Goal: Task Accomplishment & Management: Use online tool/utility

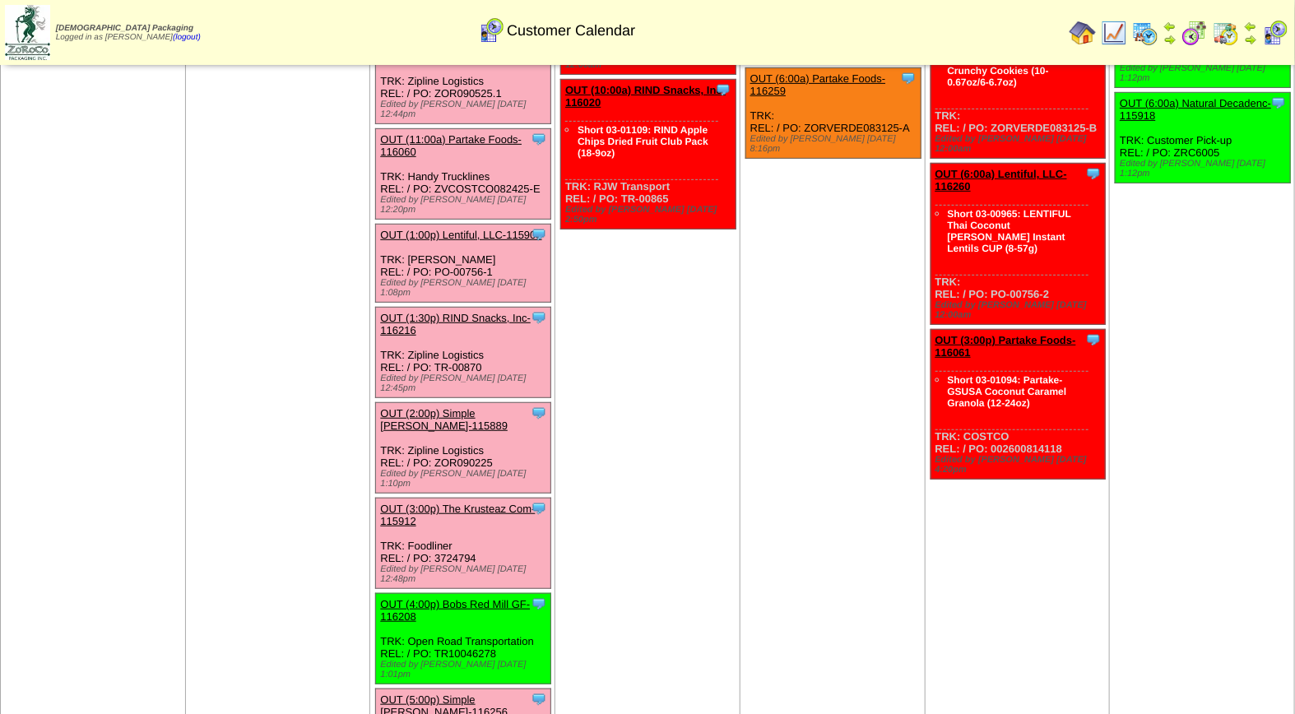
scroll to position [350, 0]
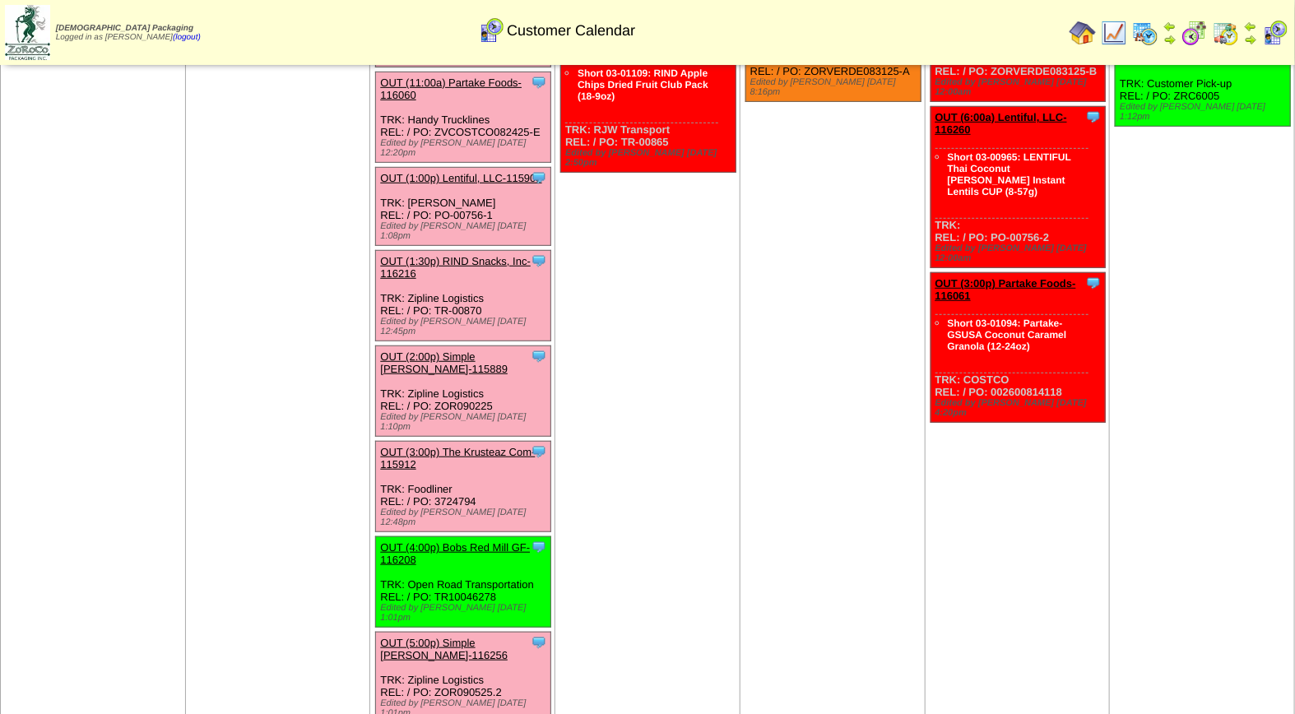
click at [503, 637] on link "OUT (5:00p) Simple Mills-116256" at bounding box center [444, 649] width 128 height 25
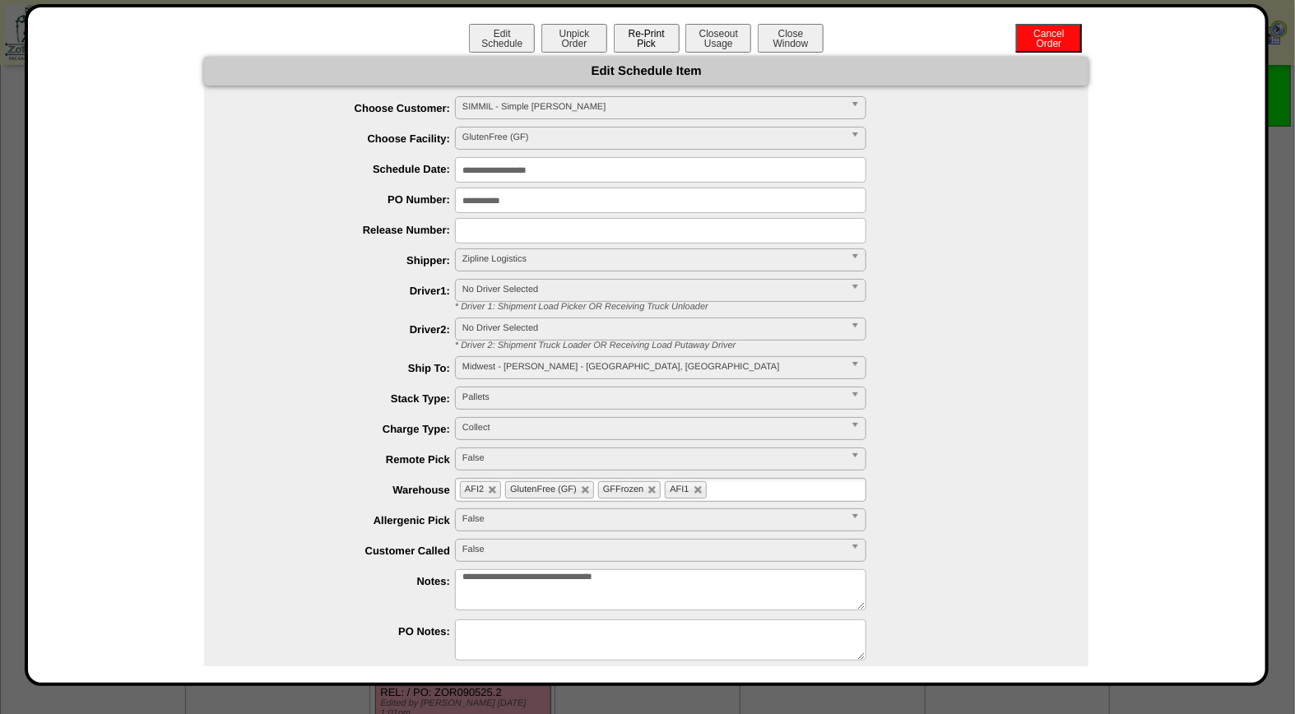
click at [634, 39] on button "Re-Print Pick" at bounding box center [647, 38] width 66 height 29
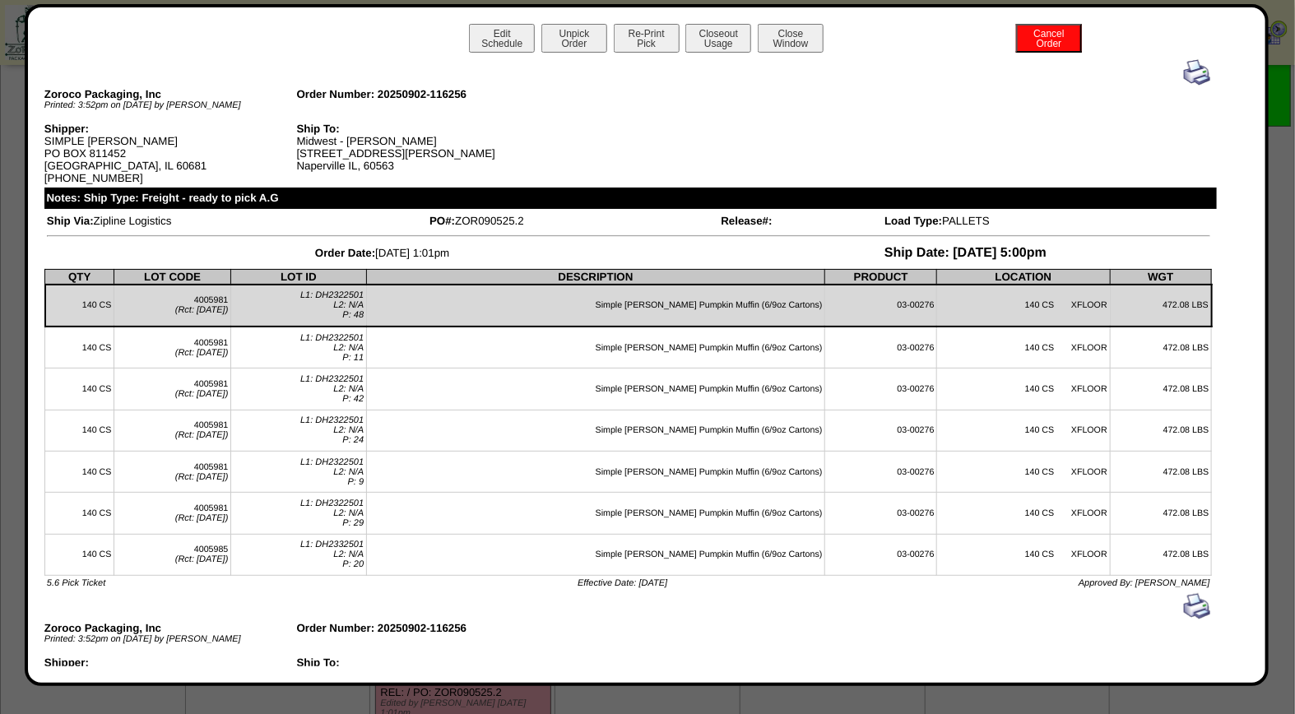
click at [1186, 78] on img at bounding box center [1197, 72] width 26 height 26
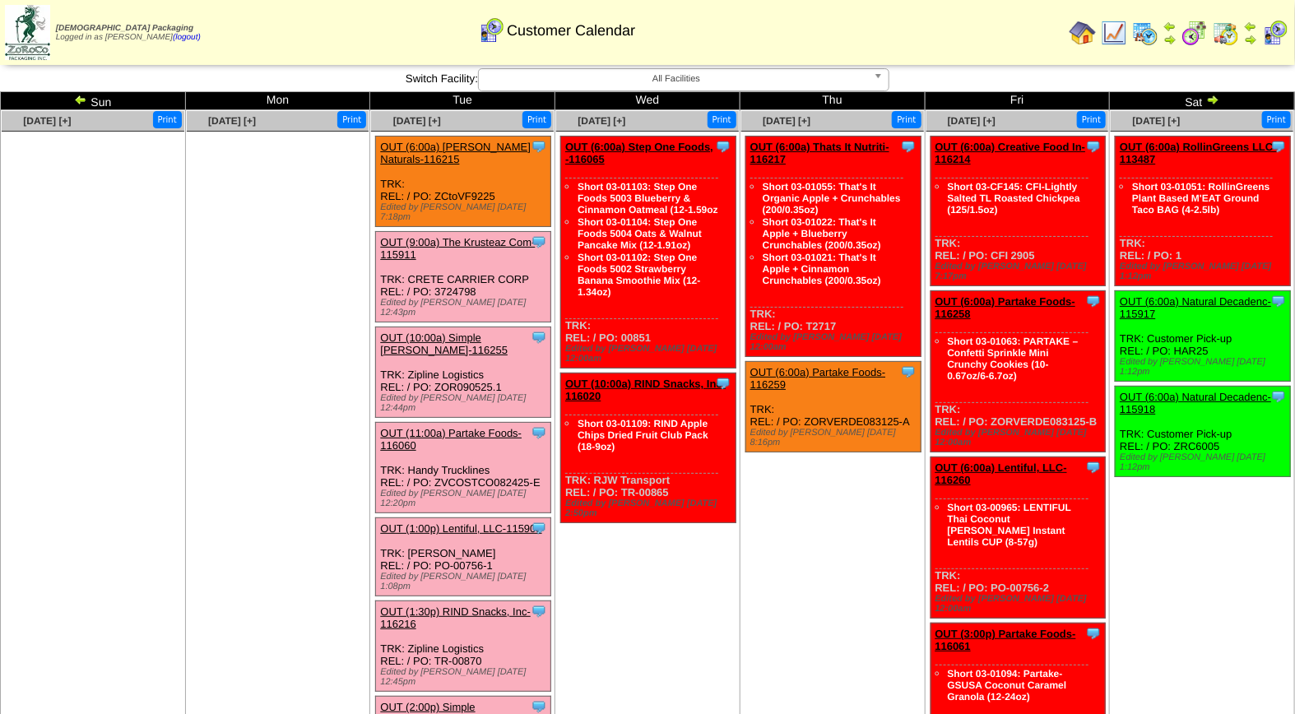
click at [465, 236] on link "OUT (9:00a) The Krusteaz Com-115911" at bounding box center [457, 248] width 155 height 25
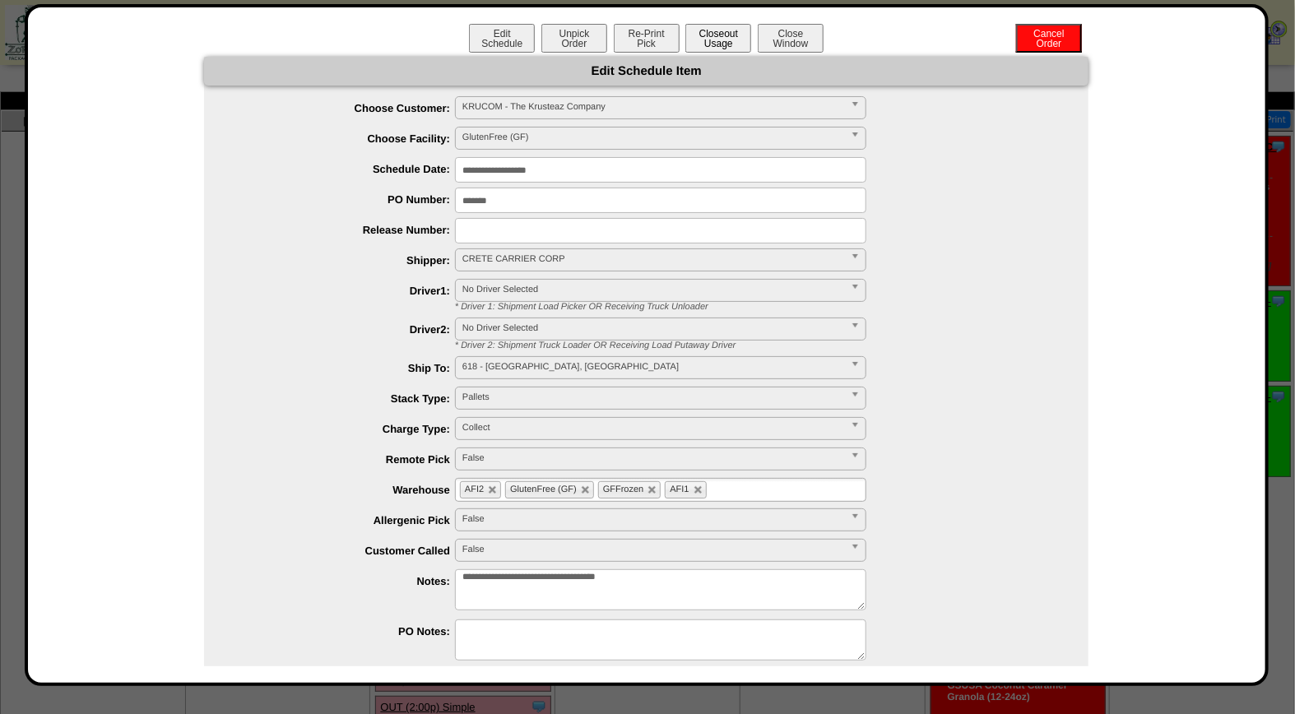
click at [716, 39] on button "Closeout Usage" at bounding box center [718, 38] width 66 height 29
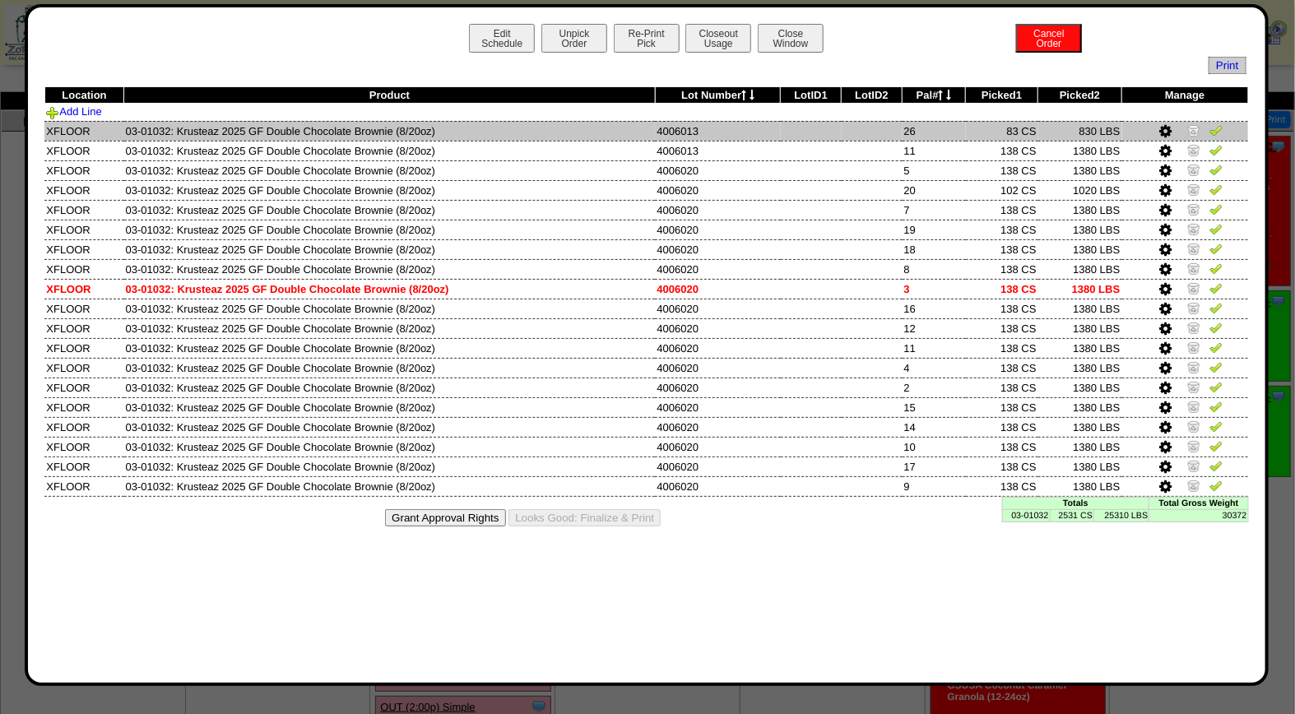
click at [1191, 132] on img at bounding box center [1193, 129] width 13 height 13
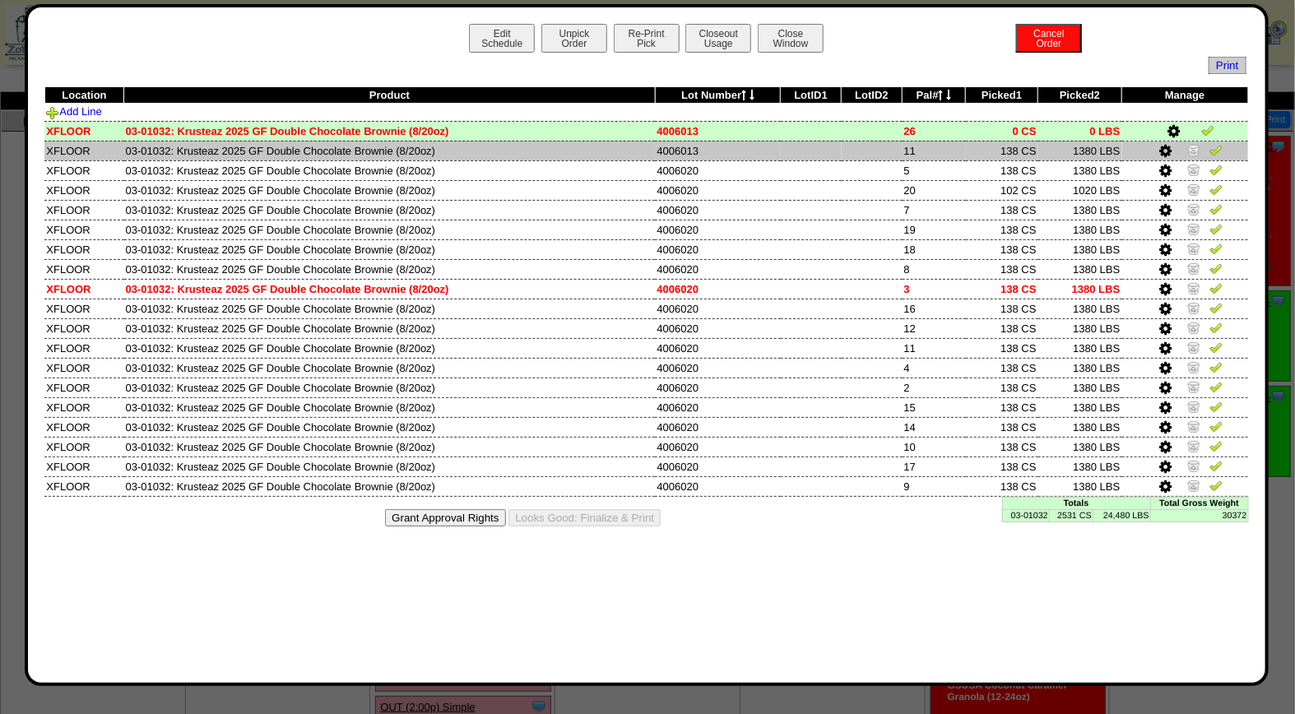
click at [1190, 150] on img at bounding box center [1193, 149] width 13 height 13
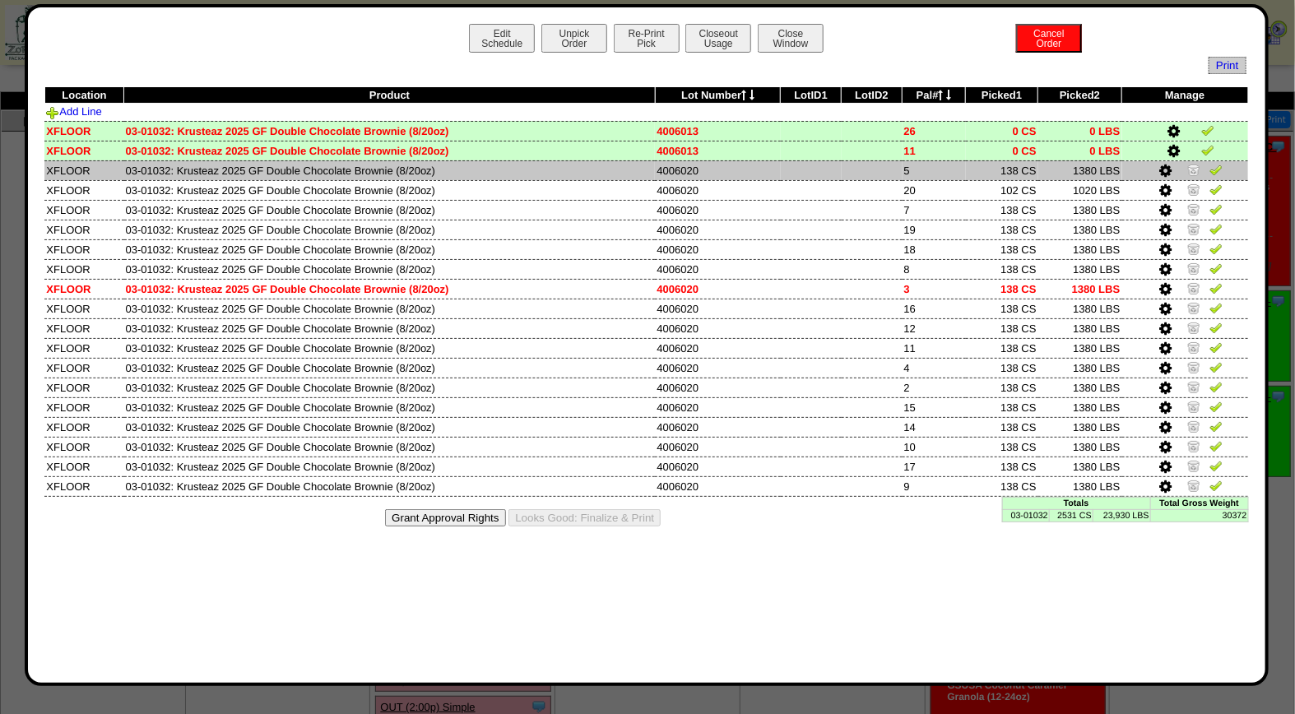
click at [1214, 173] on img at bounding box center [1215, 169] width 13 height 13
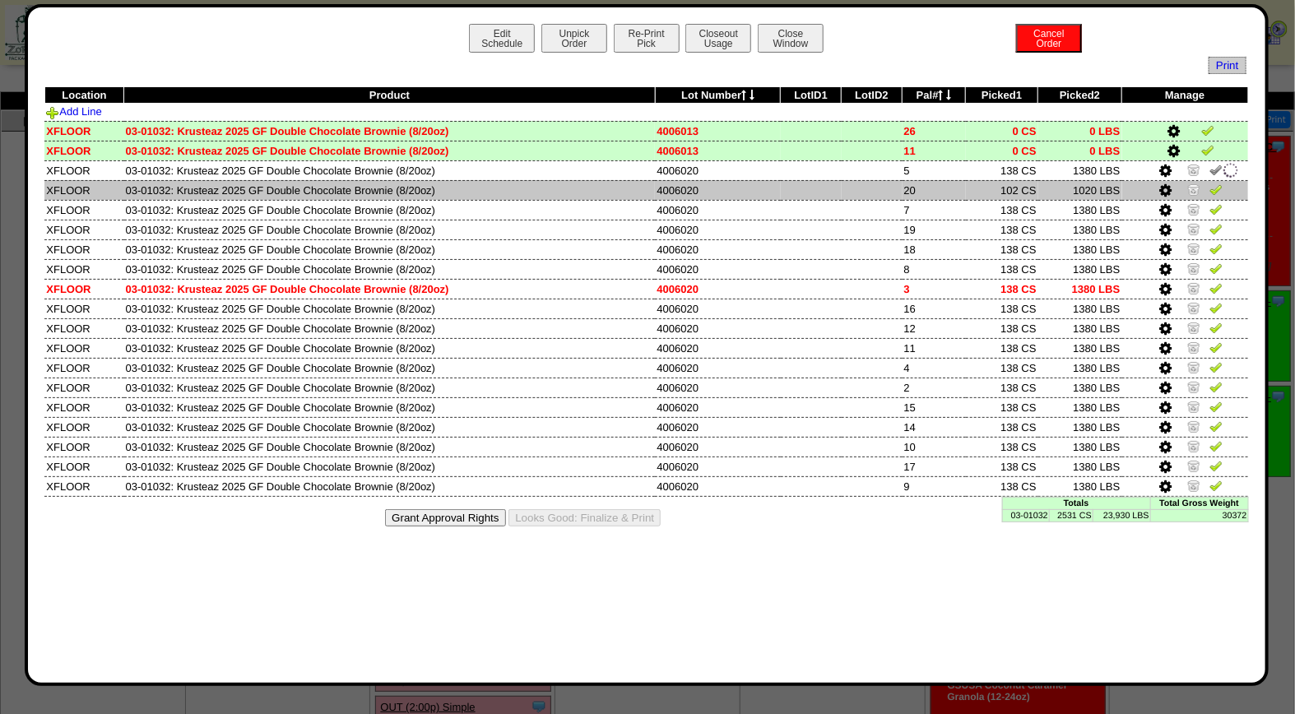
click at [1219, 190] on img at bounding box center [1215, 189] width 13 height 13
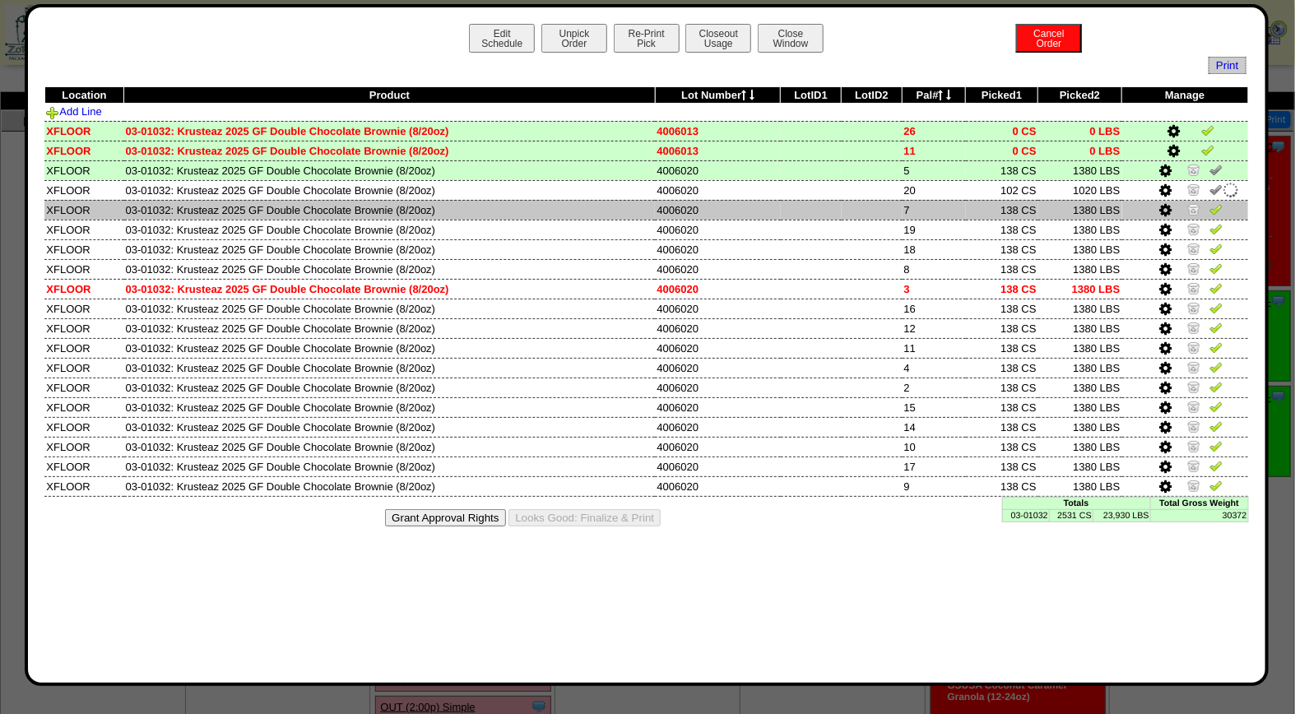
click at [1215, 206] on img at bounding box center [1215, 208] width 13 height 13
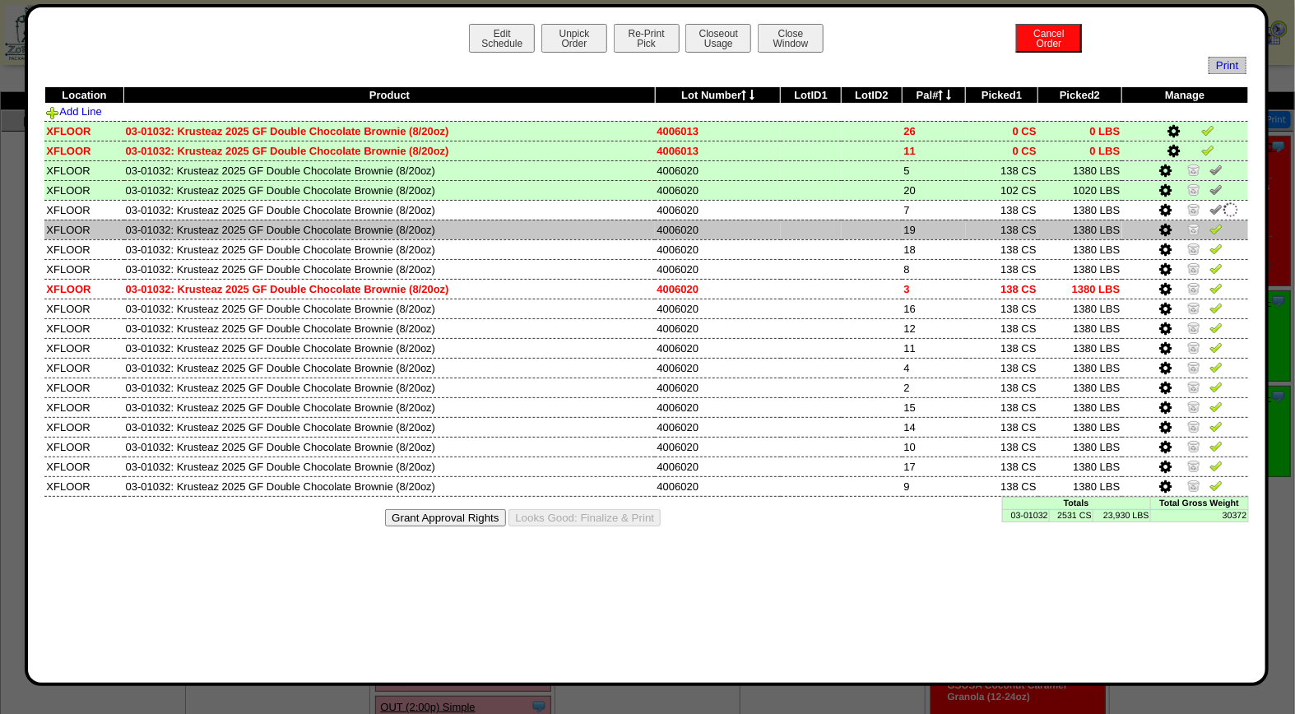
click at [1214, 228] on img at bounding box center [1215, 228] width 13 height 13
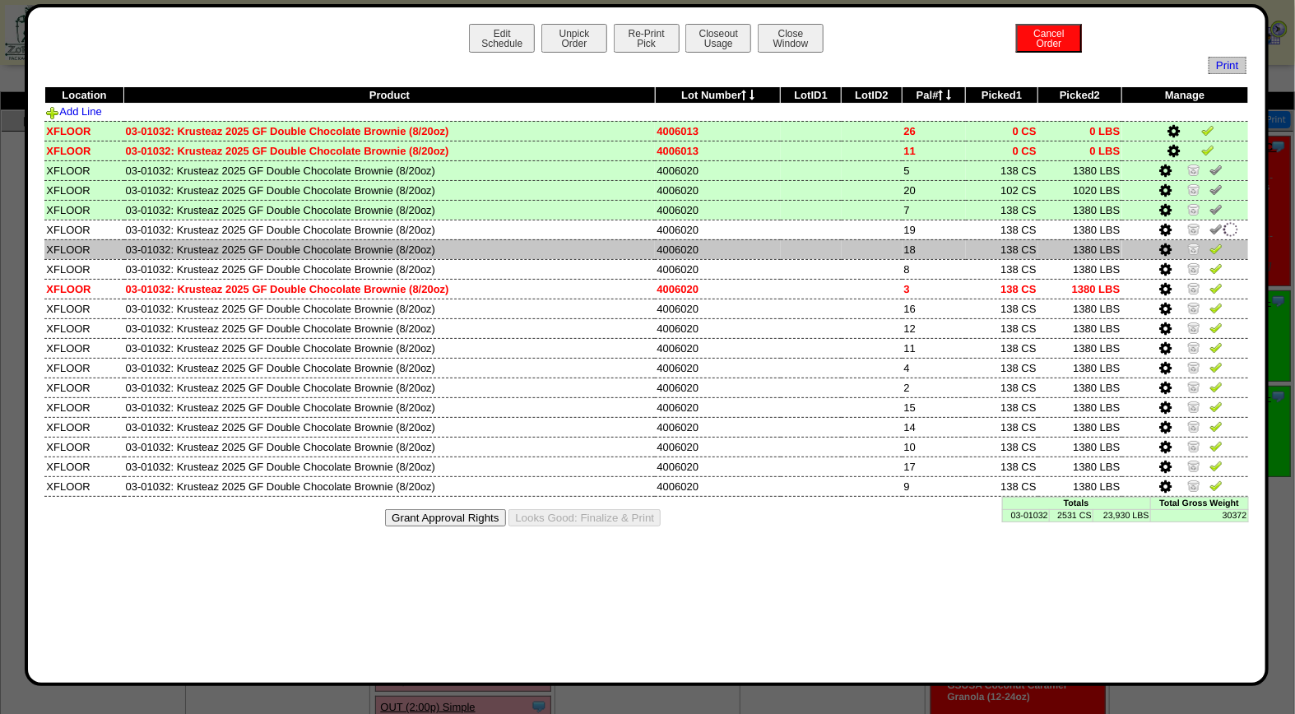
click at [1215, 247] on img at bounding box center [1215, 248] width 13 height 13
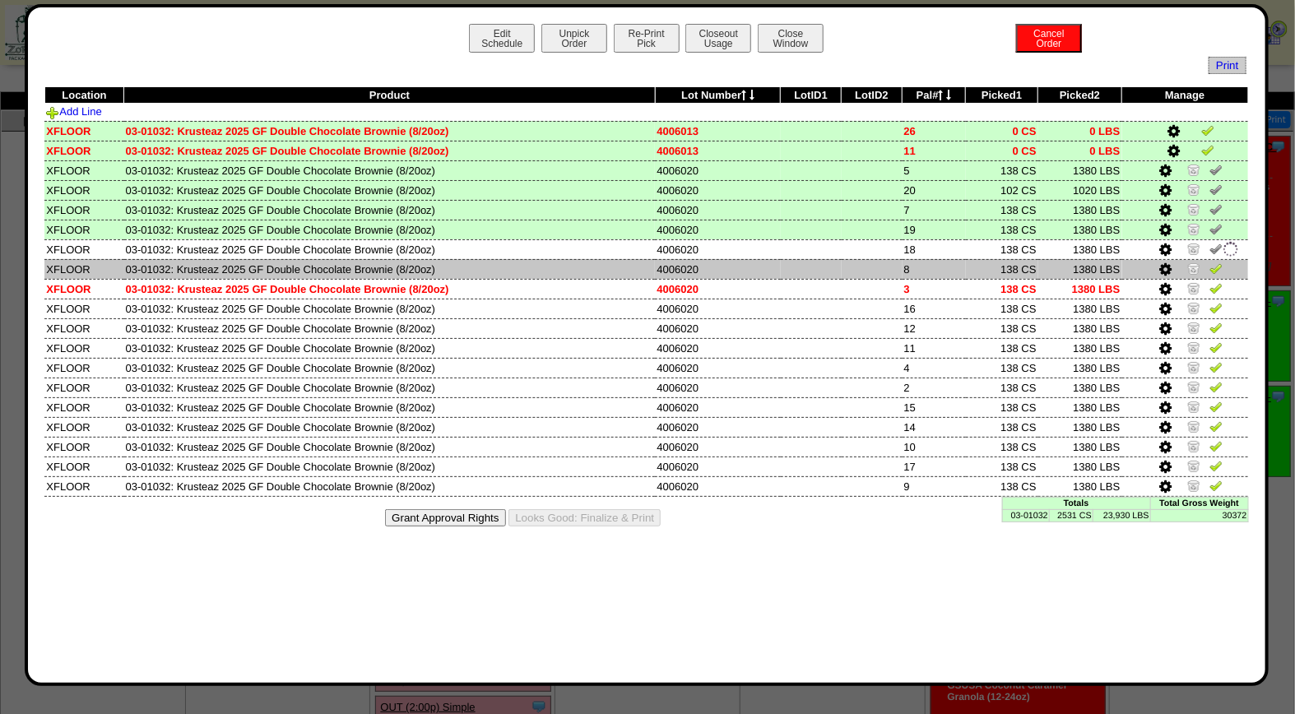
click at [1214, 267] on img at bounding box center [1215, 268] width 13 height 13
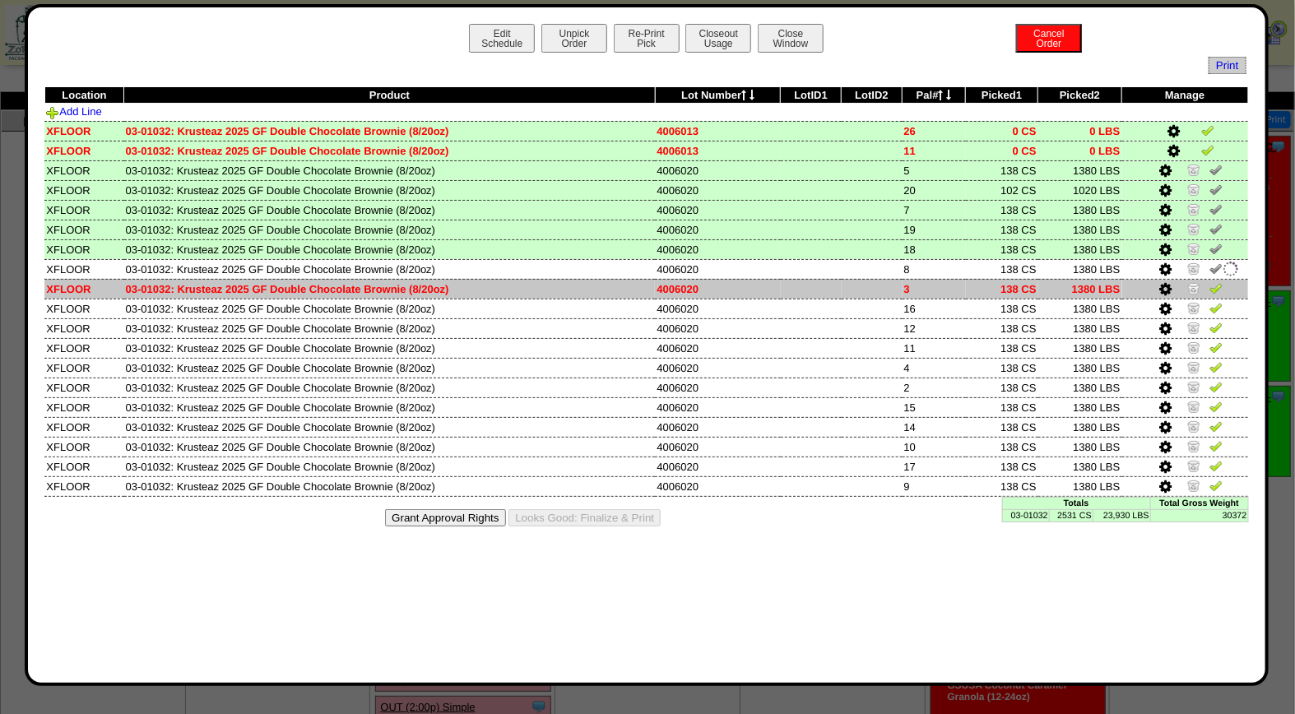
click at [1214, 289] on img at bounding box center [1215, 287] width 13 height 13
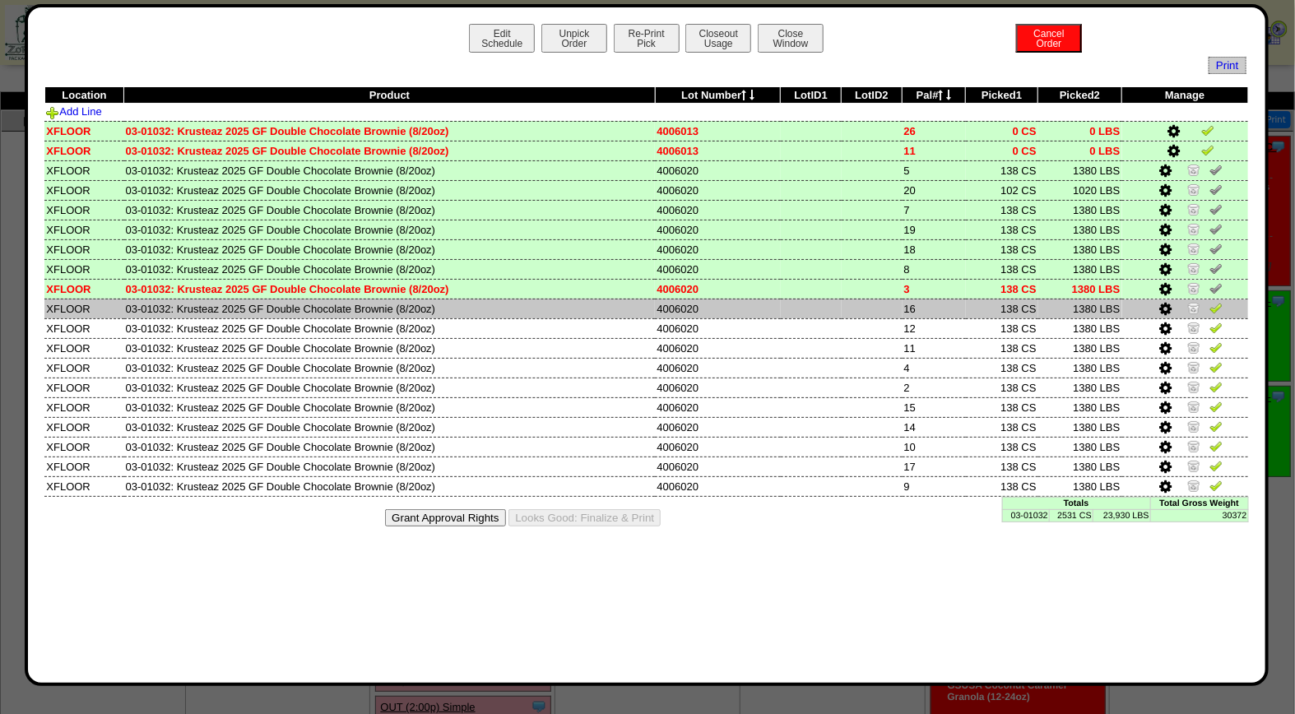
click at [1214, 304] on img at bounding box center [1215, 307] width 13 height 13
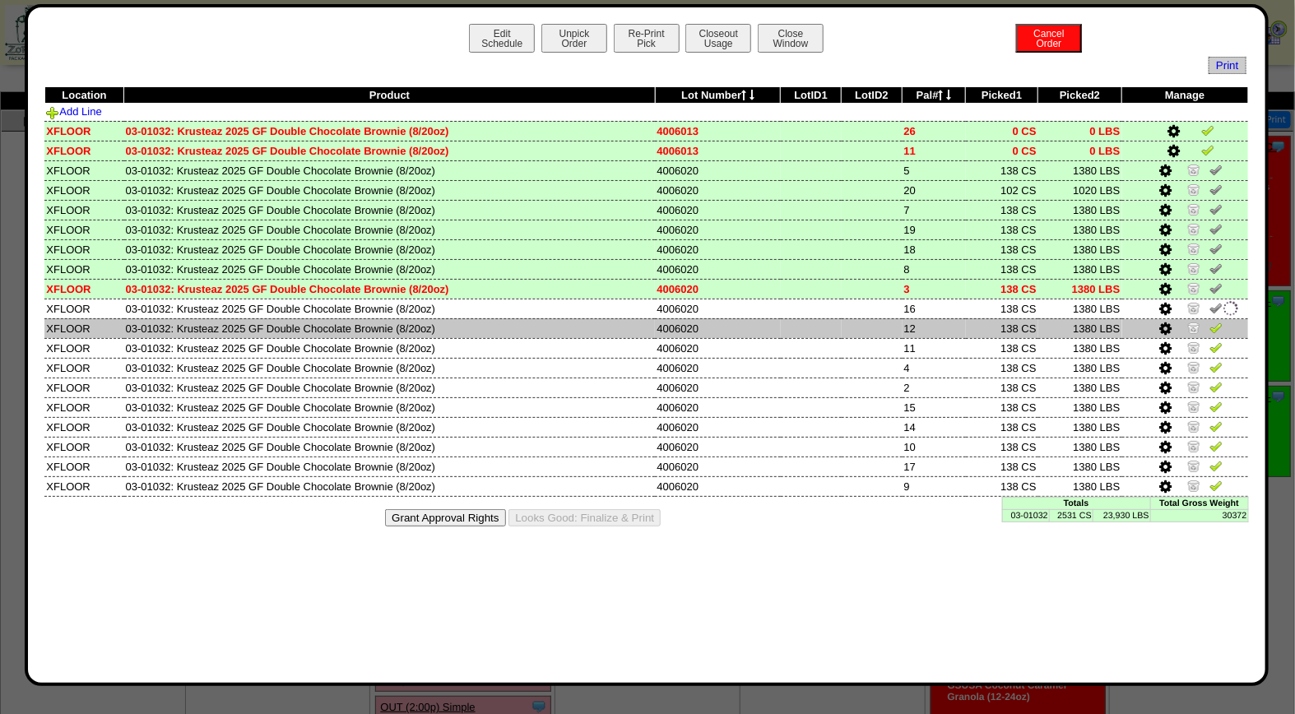
click at [1214, 324] on img at bounding box center [1215, 327] width 13 height 13
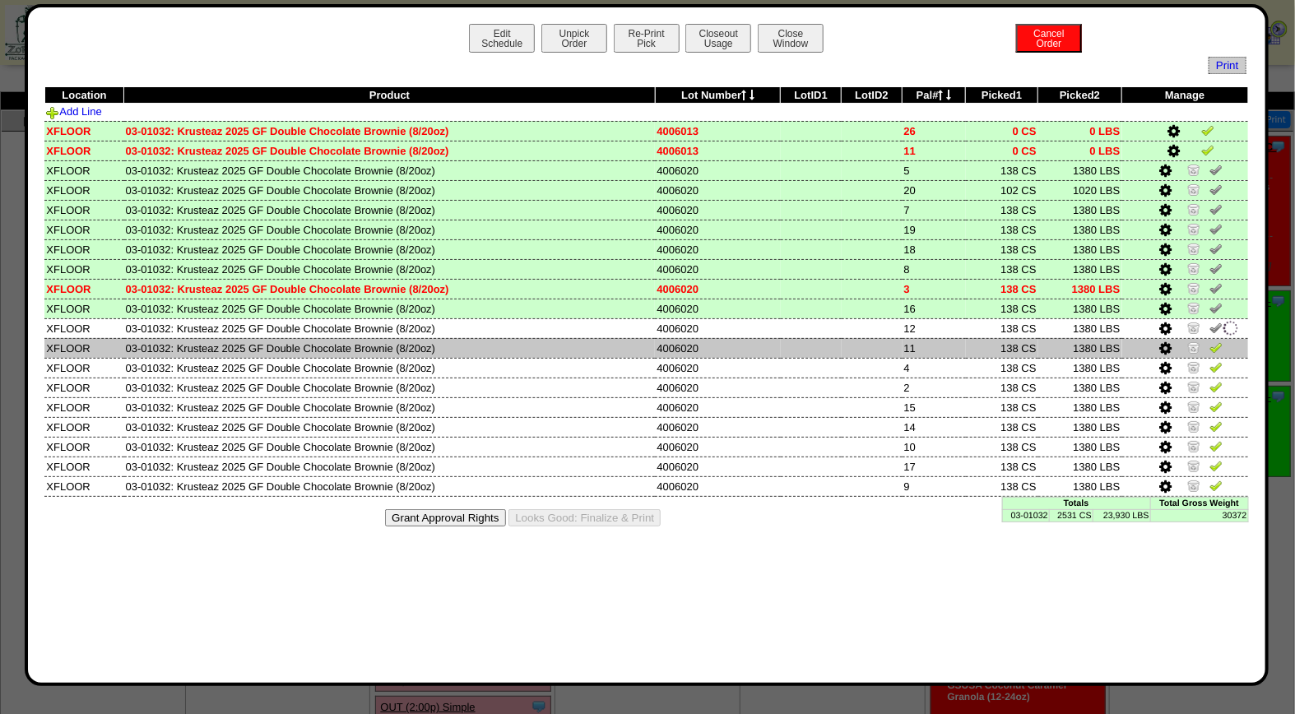
click at [1214, 348] on img at bounding box center [1215, 347] width 13 height 13
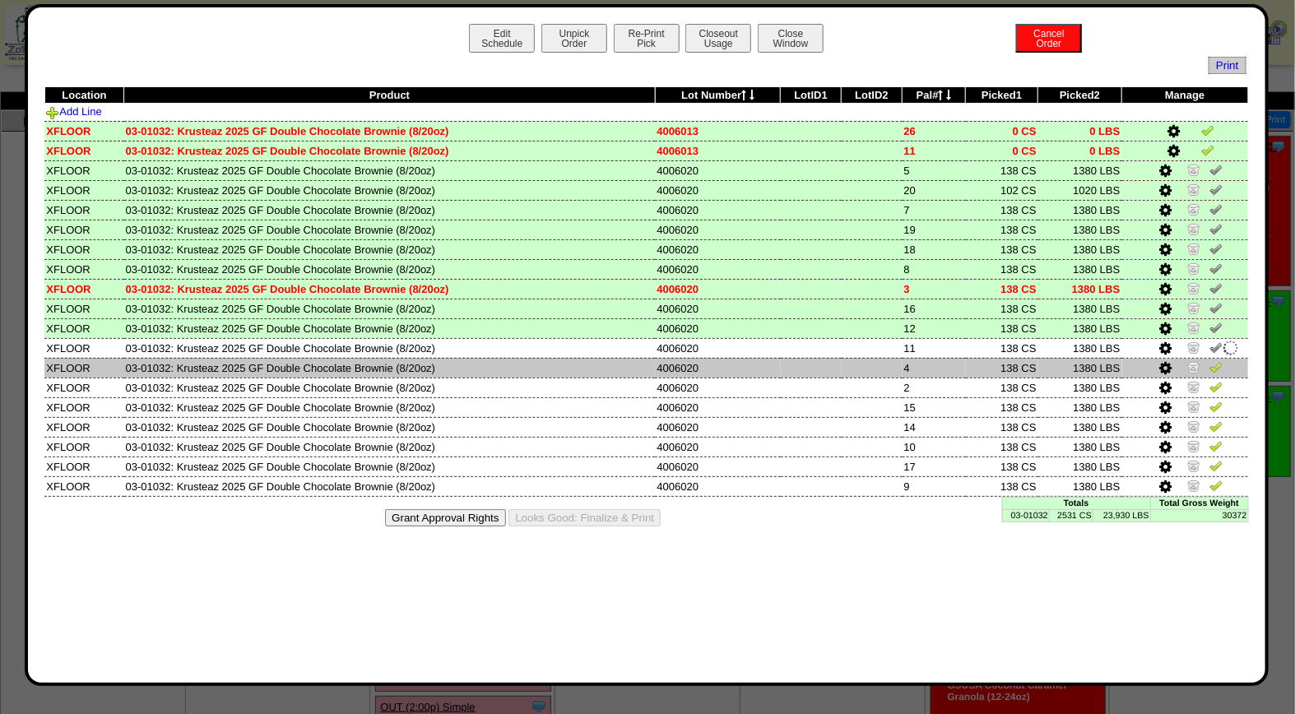
click at [1214, 366] on img at bounding box center [1215, 366] width 13 height 13
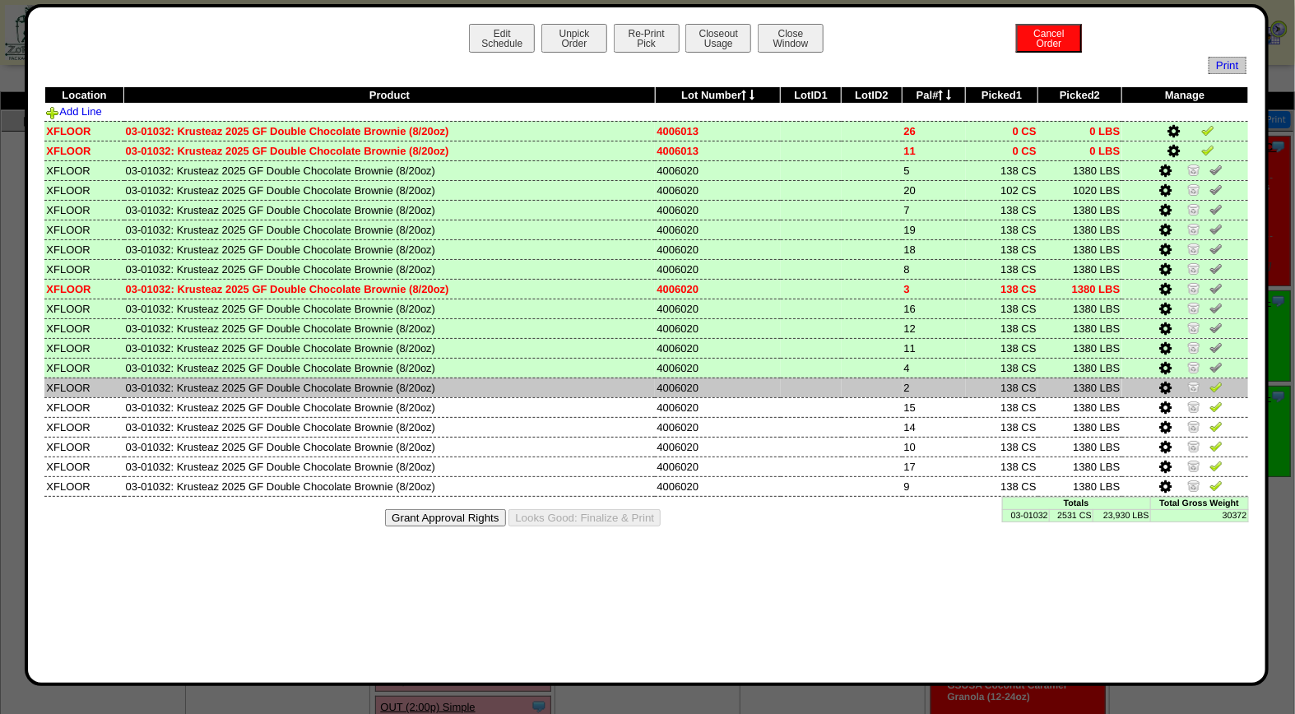
click at [1216, 383] on img at bounding box center [1215, 386] width 13 height 13
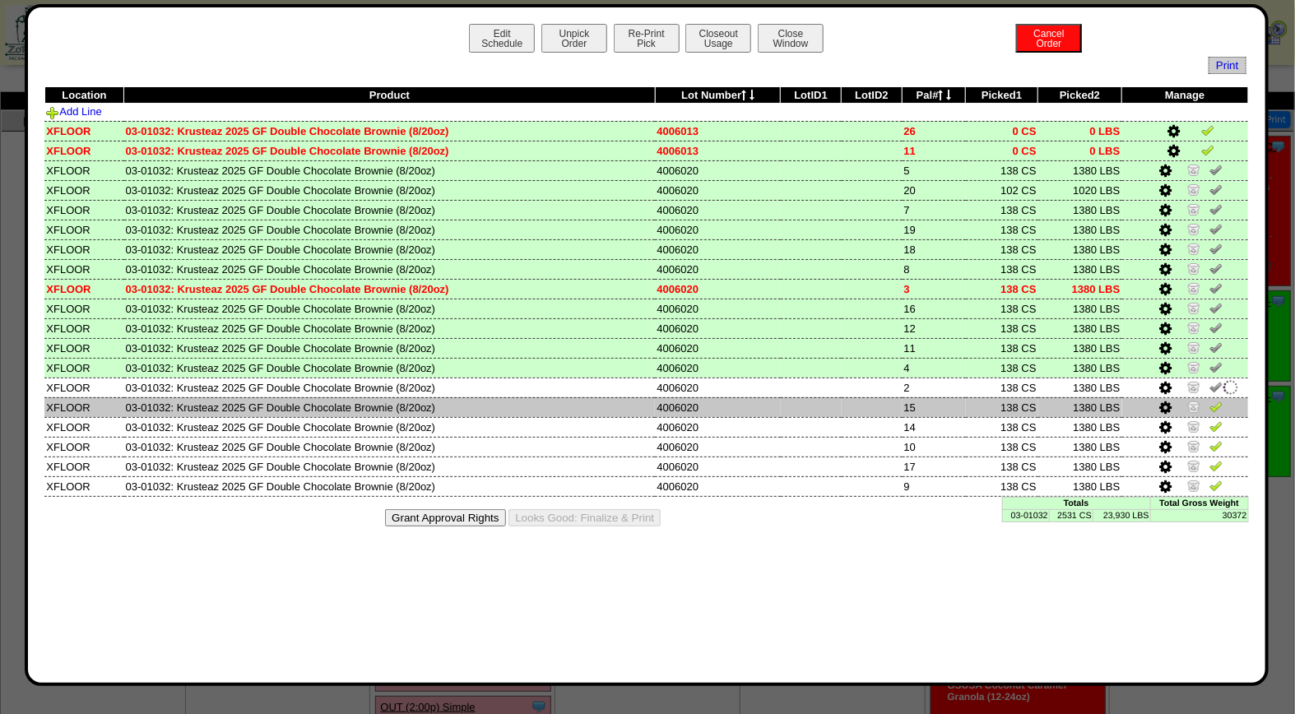
click at [1216, 405] on img at bounding box center [1215, 406] width 13 height 13
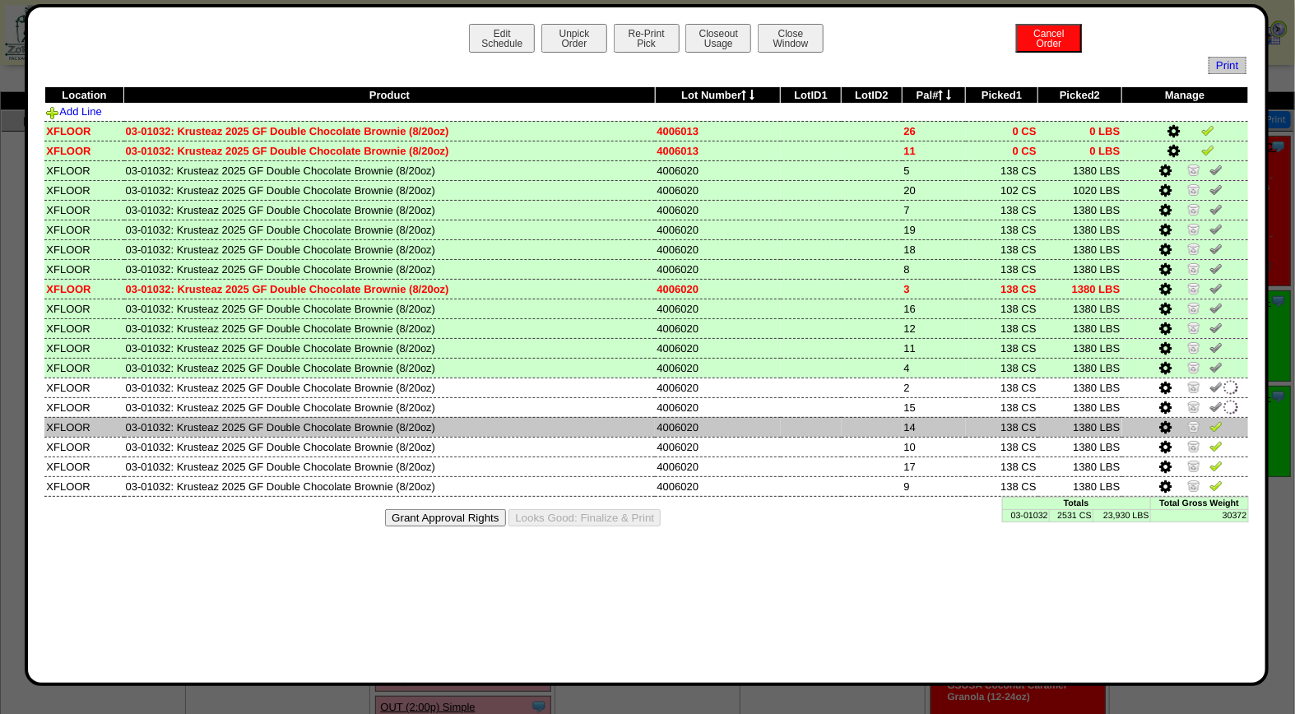
click at [1215, 420] on img at bounding box center [1215, 426] width 13 height 13
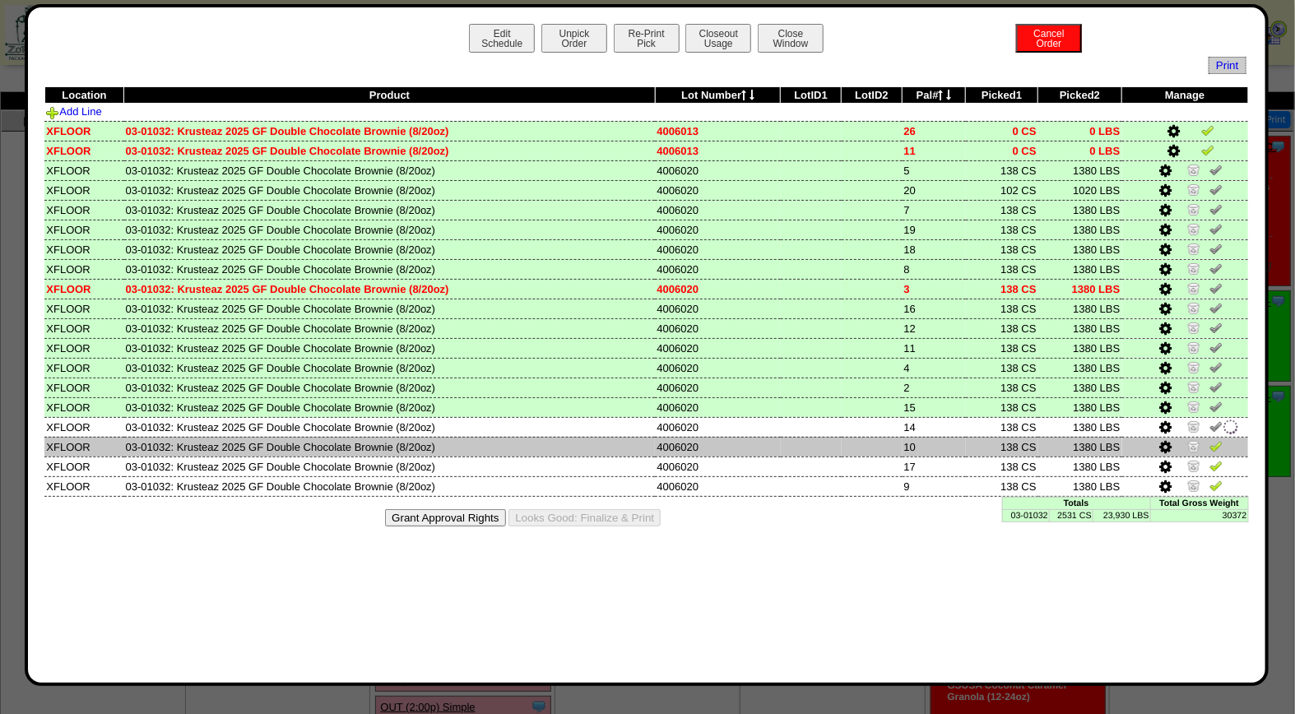
click at [1215, 442] on img at bounding box center [1215, 445] width 13 height 13
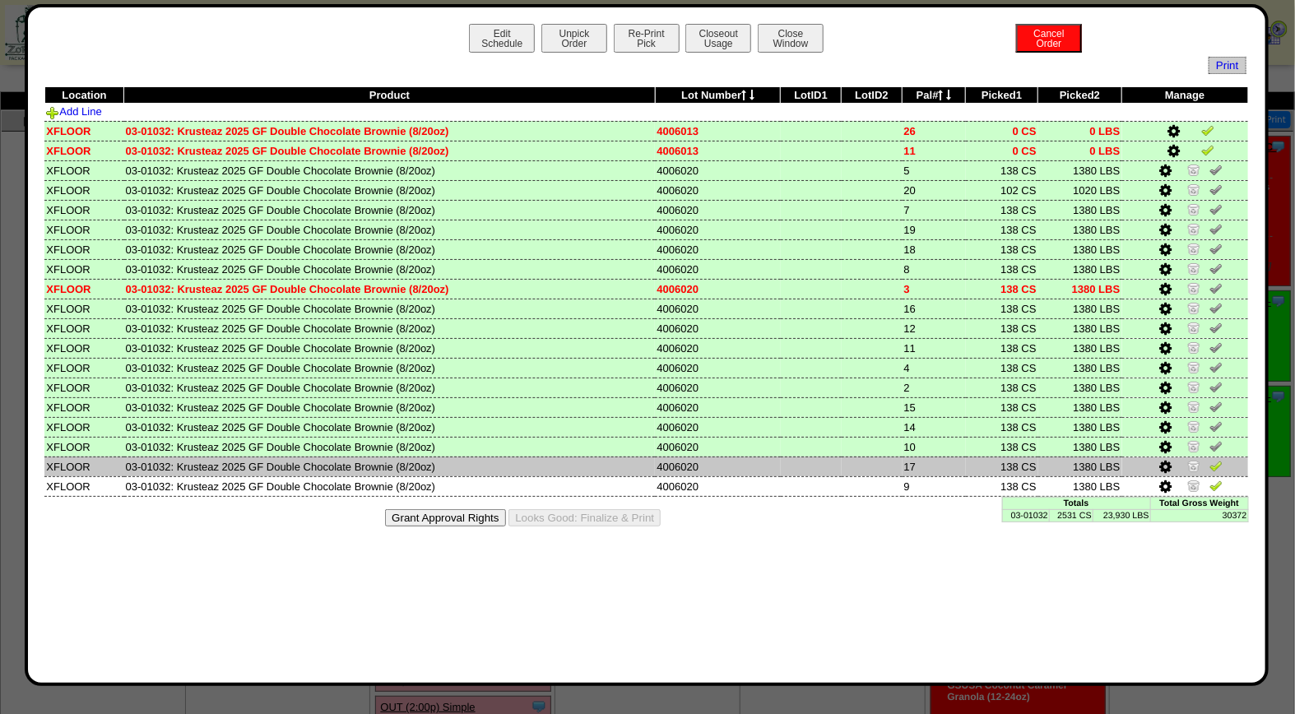
click at [1215, 462] on img at bounding box center [1215, 465] width 13 height 13
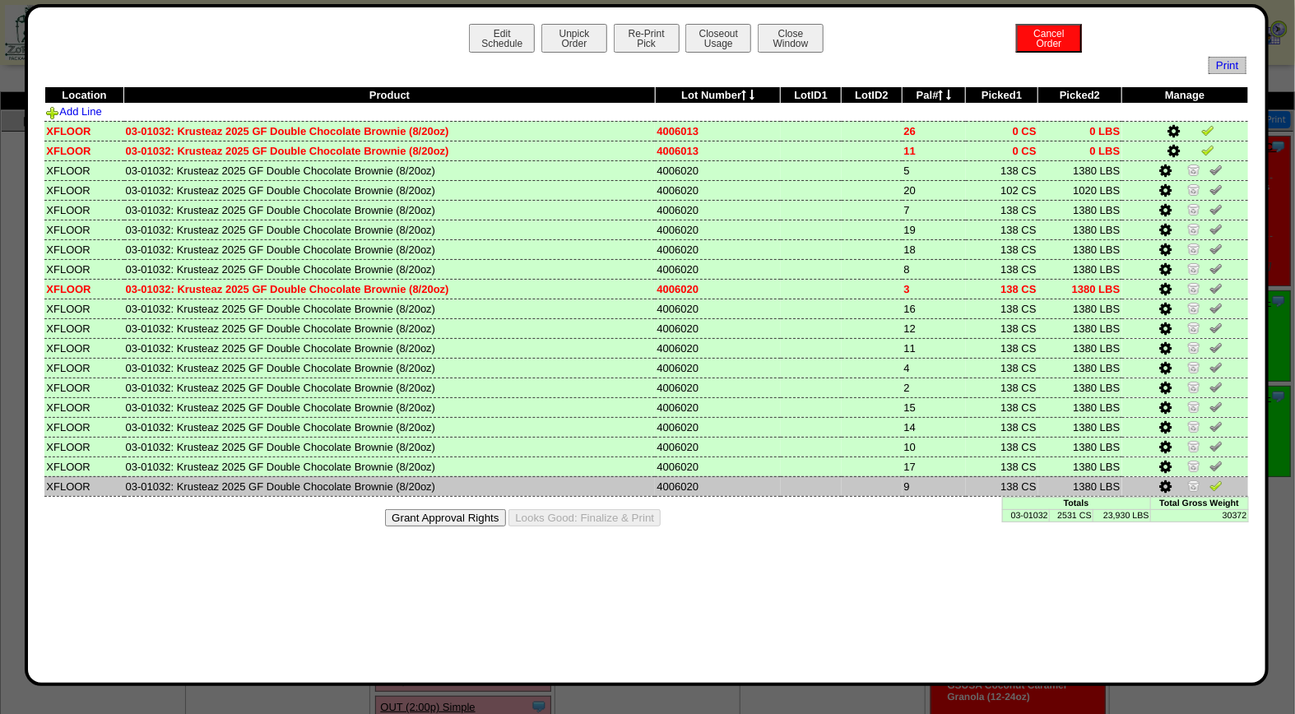
click at [1214, 479] on img at bounding box center [1215, 485] width 13 height 13
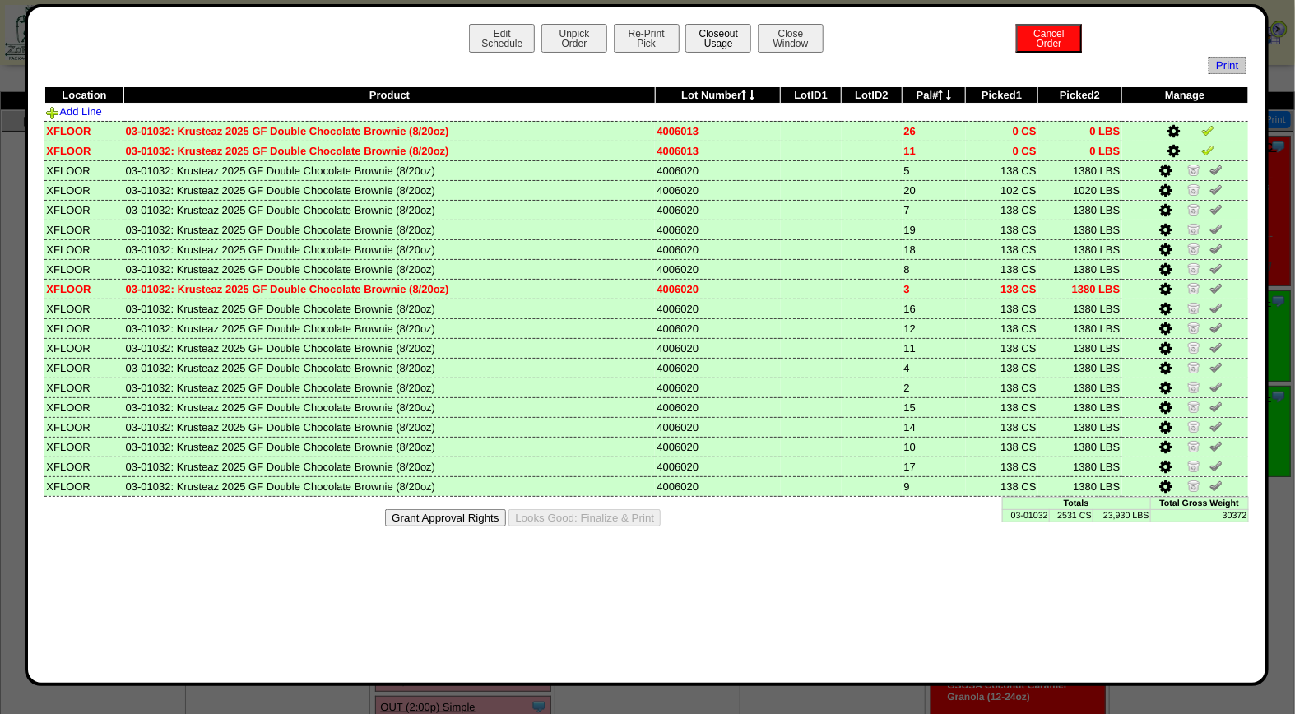
click at [724, 37] on button "Closeout Usage" at bounding box center [718, 38] width 66 height 29
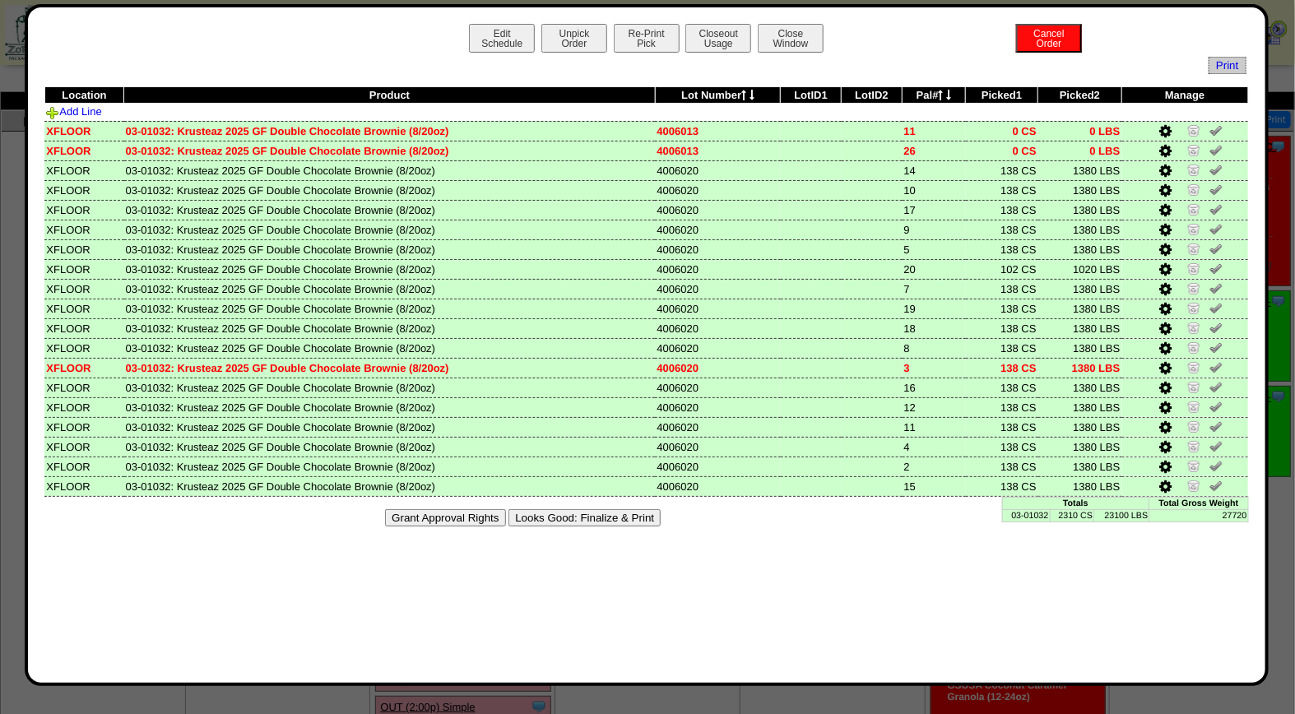
click at [559, 510] on button "Looks Good: Finalize & Print" at bounding box center [584, 517] width 152 height 17
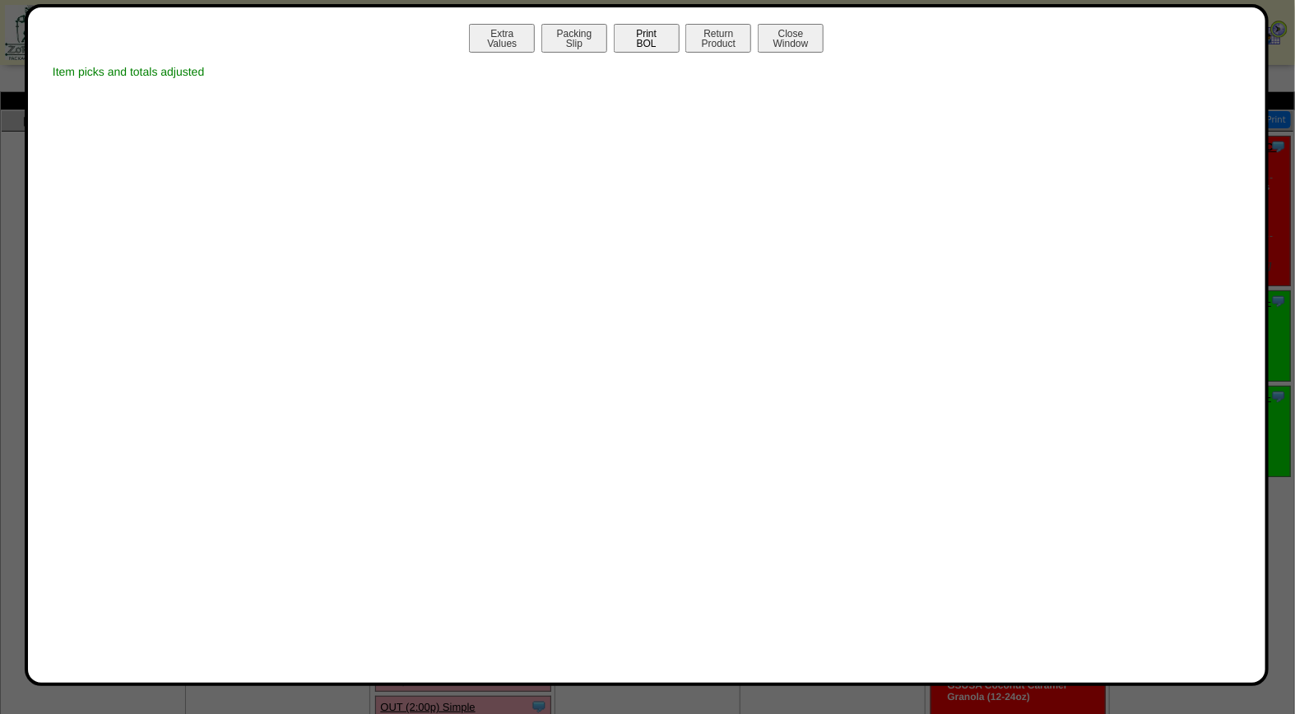
click at [651, 35] on button "Print BOL" at bounding box center [647, 38] width 66 height 29
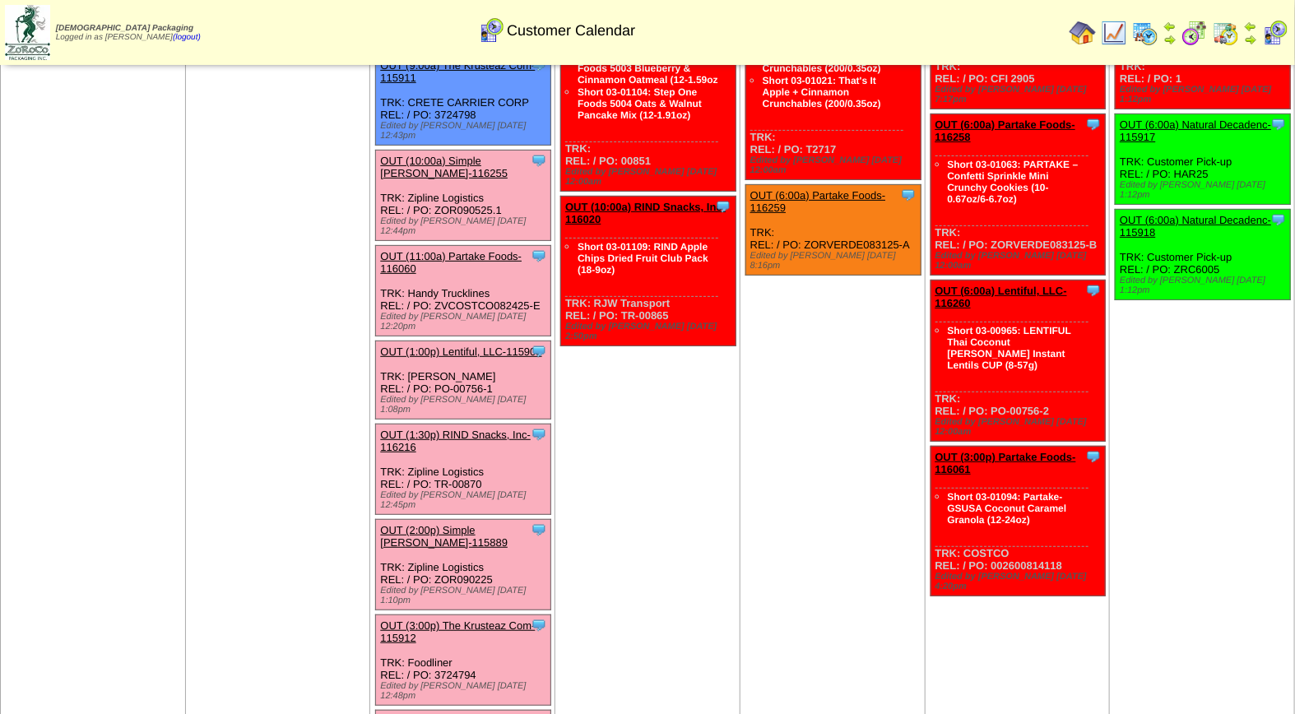
scroll to position [183, 0]
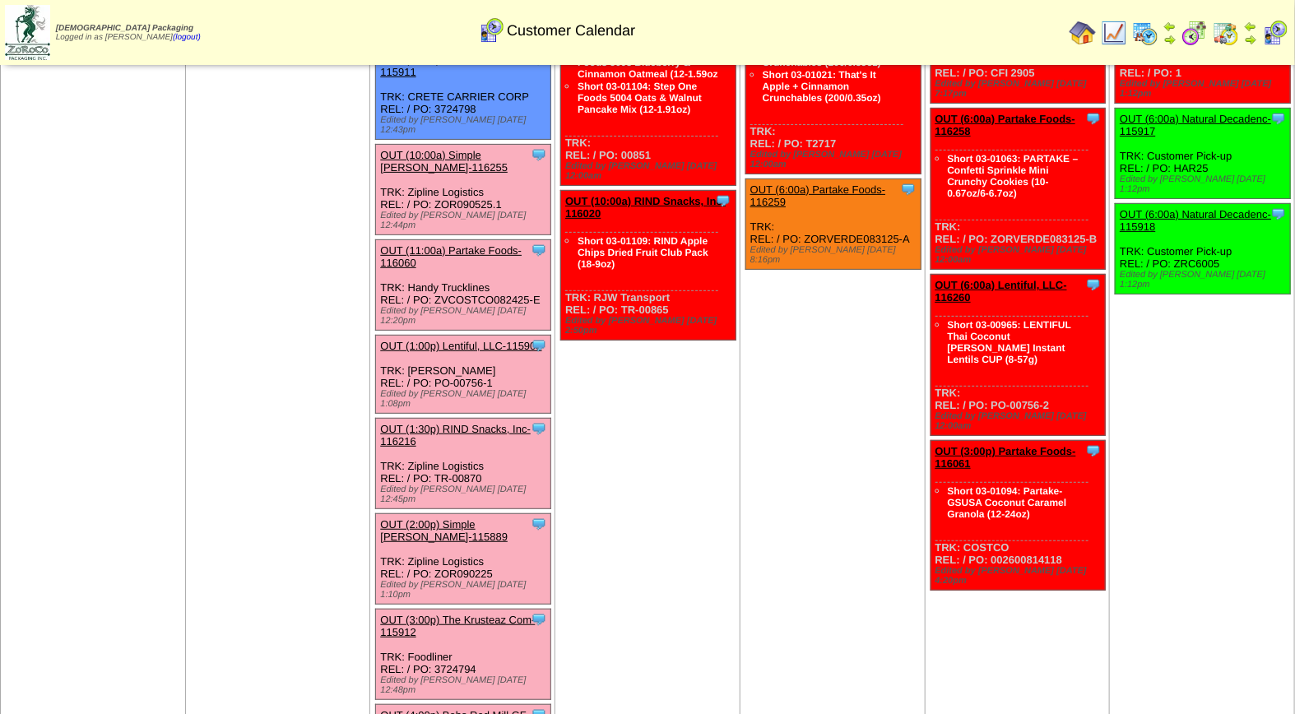
click at [473, 709] on link "OUT (4:00p) Bobs Red Mill GF-116208" at bounding box center [455, 721] width 150 height 25
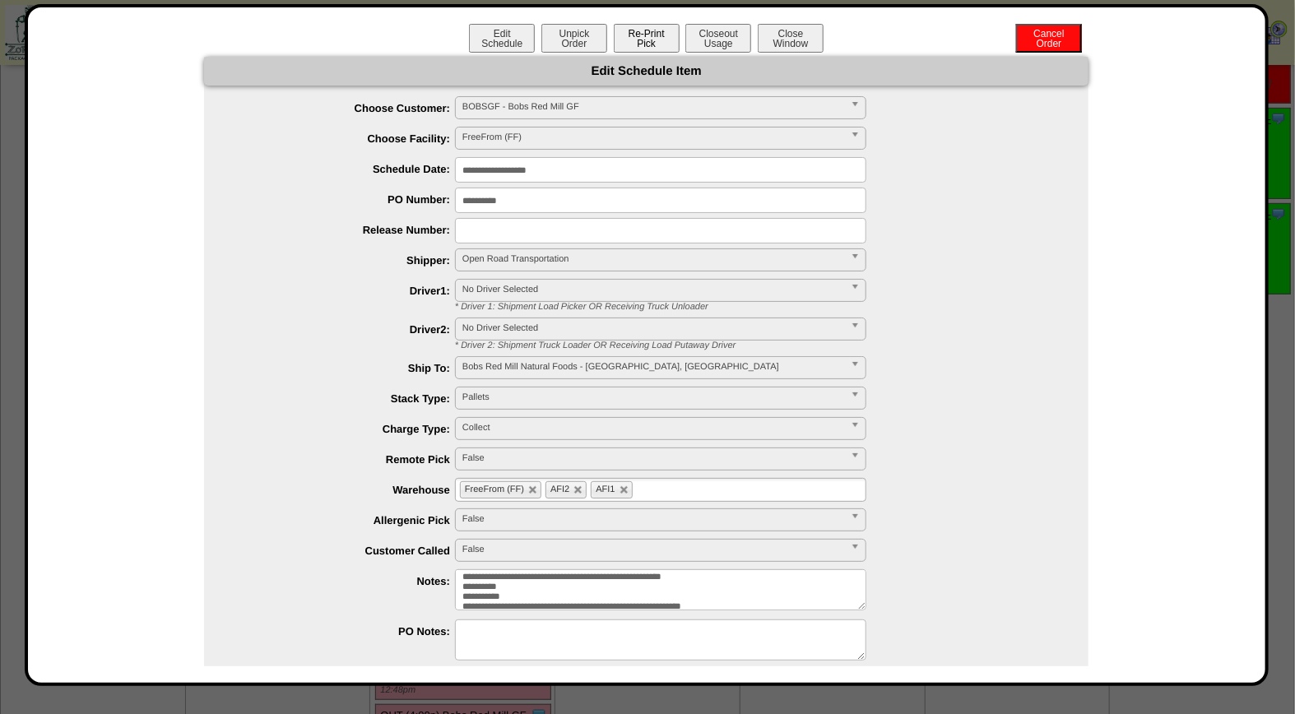
click at [636, 29] on button "Re-Print Pick" at bounding box center [647, 38] width 66 height 29
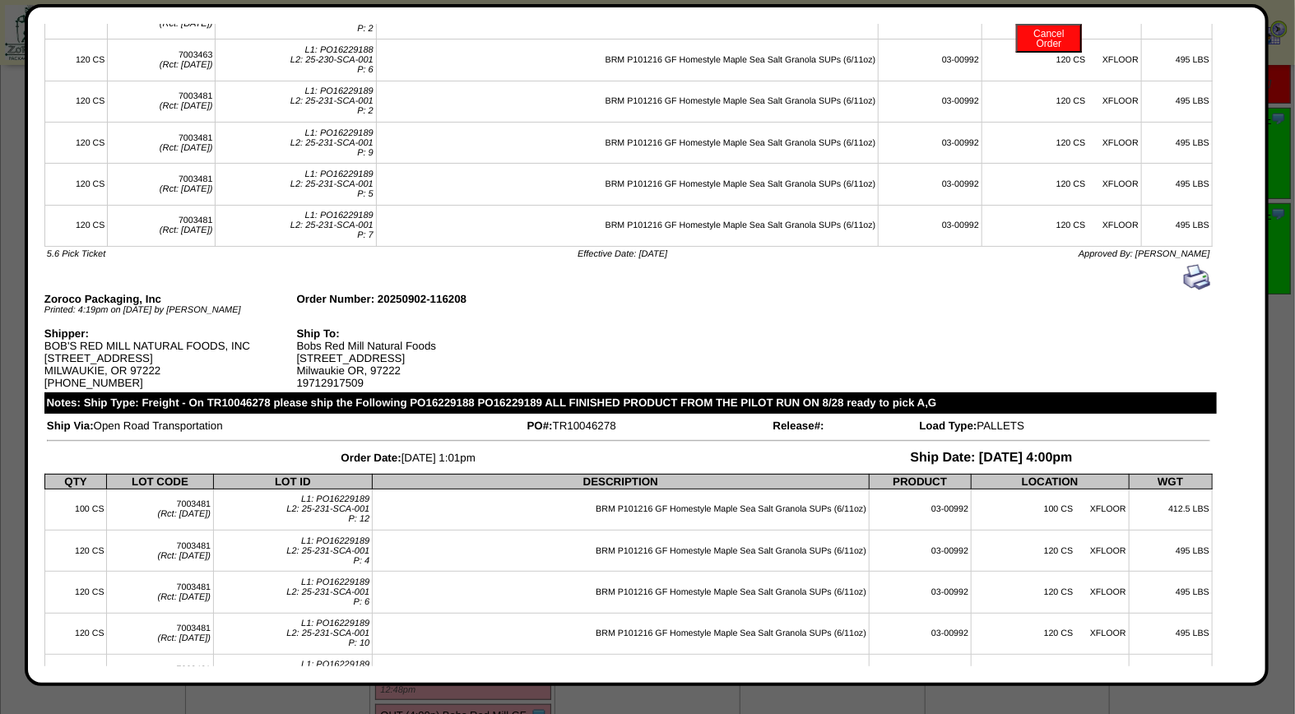
scroll to position [0, 0]
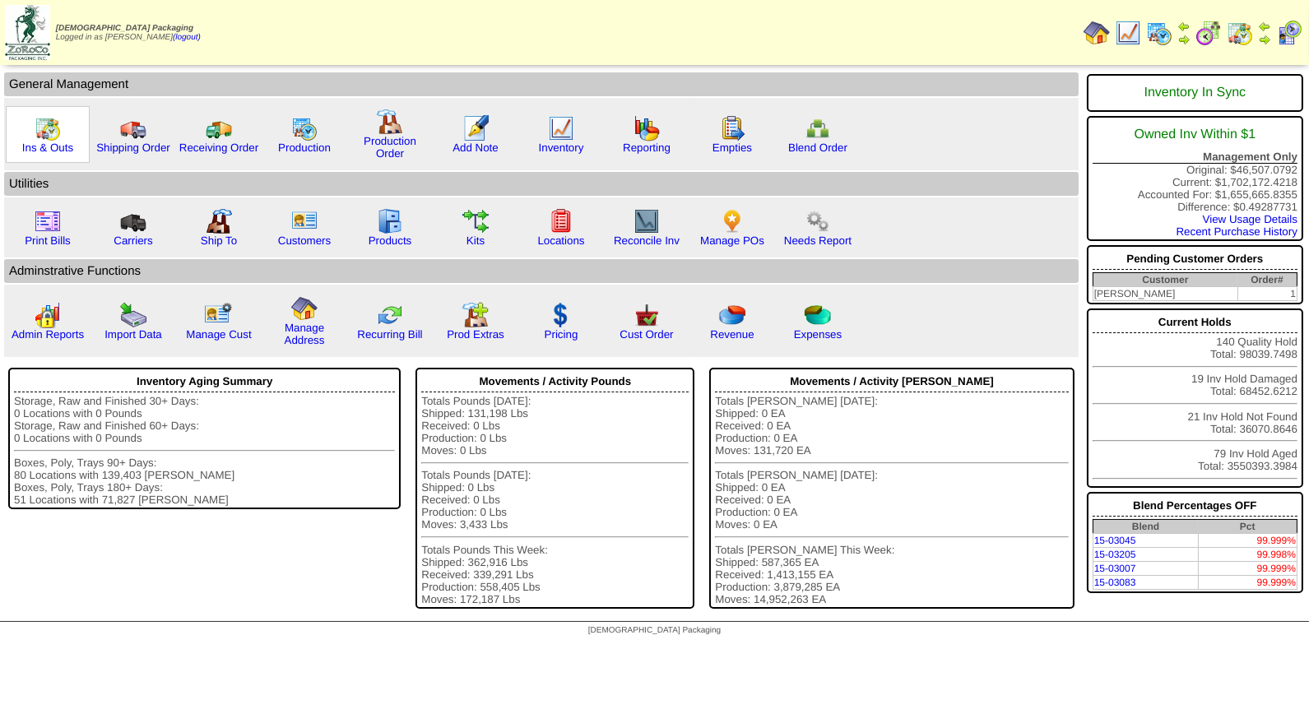
click at [58, 136] on img at bounding box center [48, 128] width 26 height 26
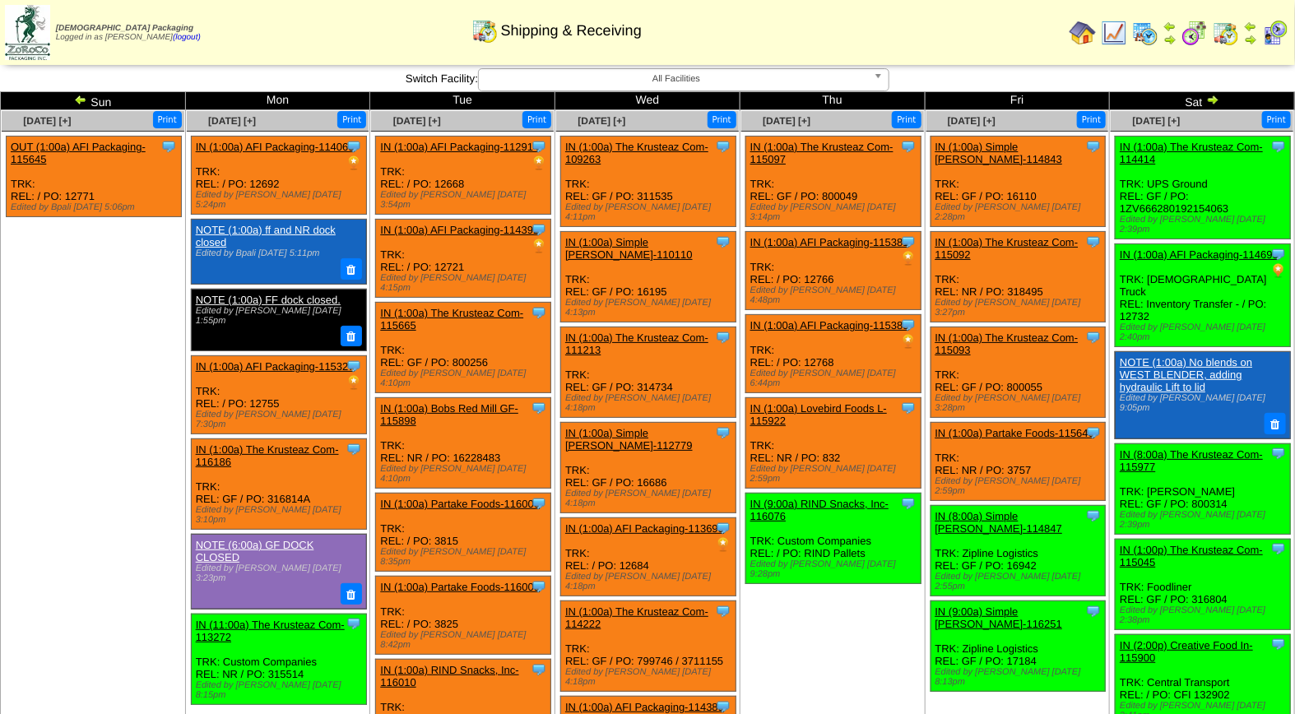
click at [1146, 34] on img at bounding box center [1145, 33] width 26 height 26
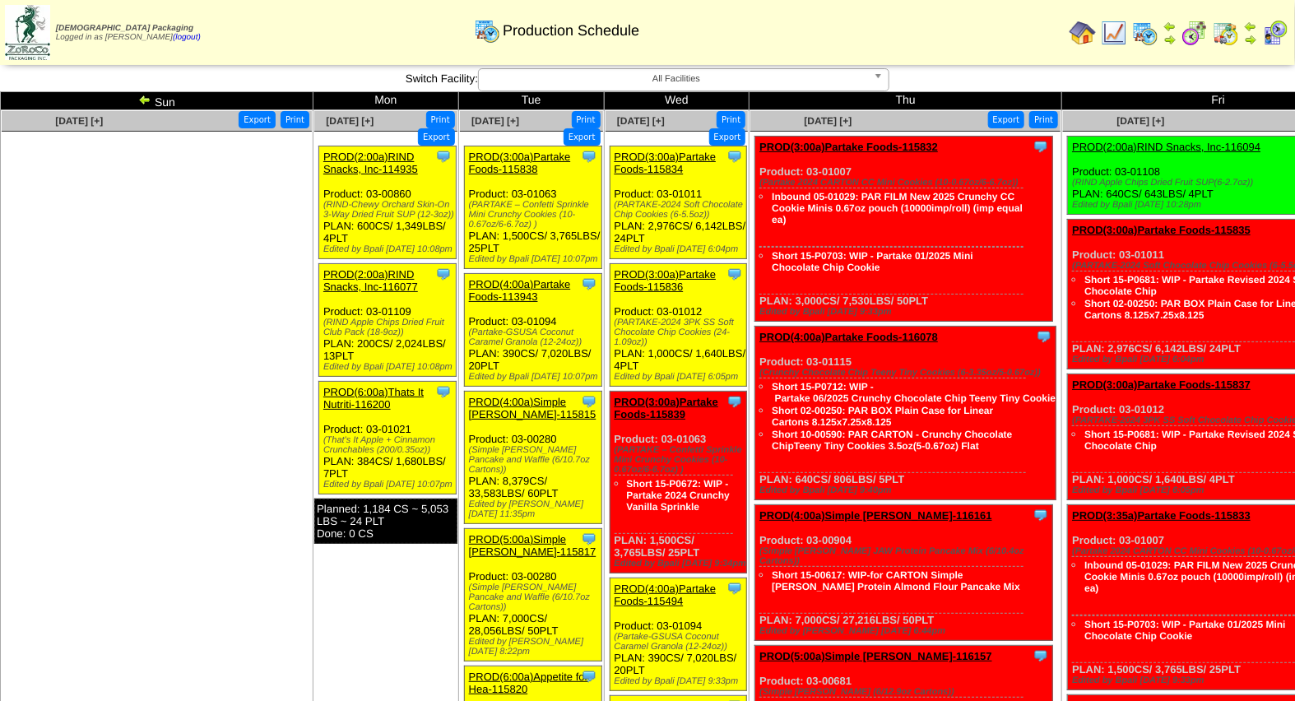
click at [703, 75] on span "All Facilities" at bounding box center [676, 79] width 382 height 20
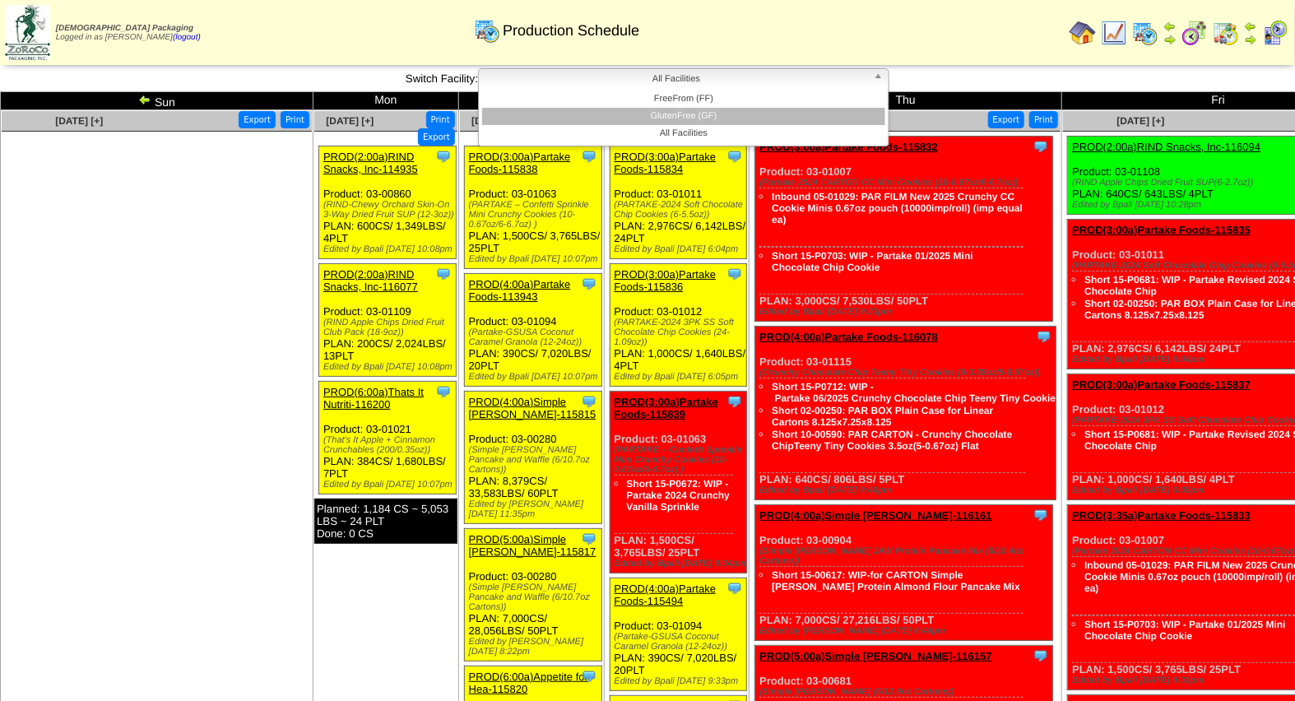
click at [699, 111] on li "GlutenFree (GF)" at bounding box center [683, 116] width 403 height 17
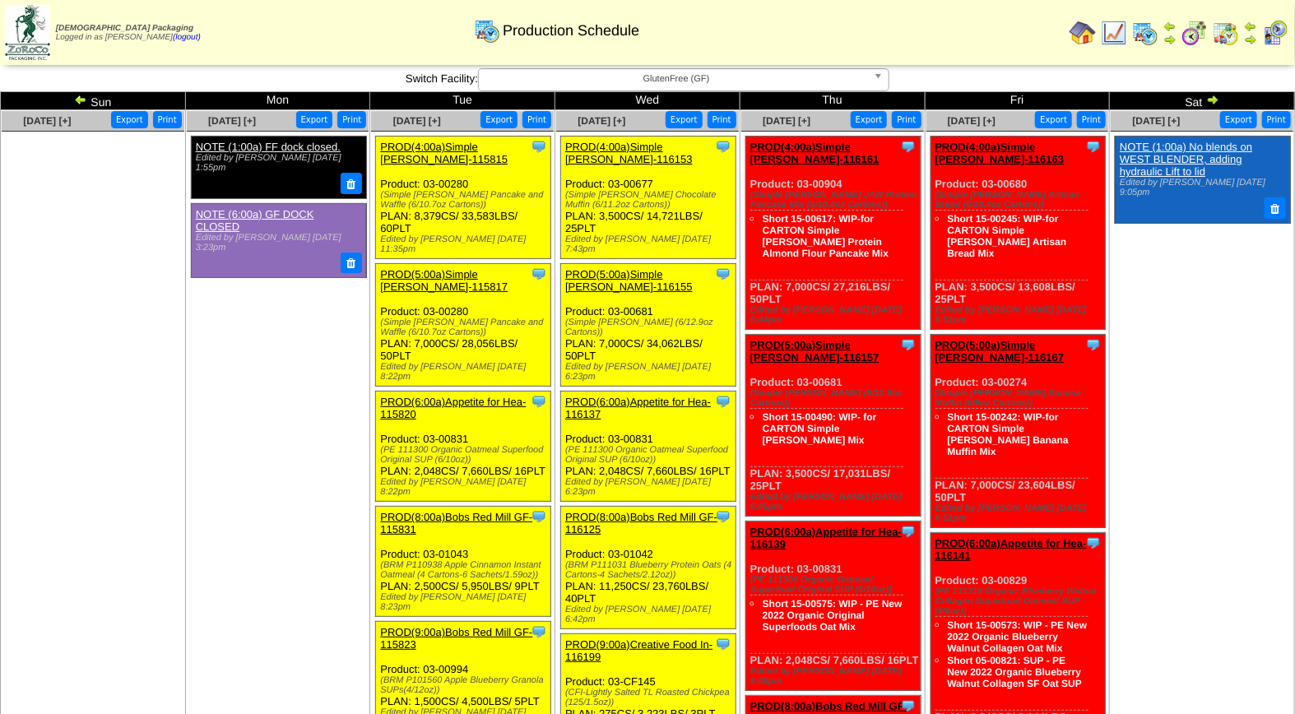
click at [1274, 27] on img at bounding box center [1275, 33] width 26 height 26
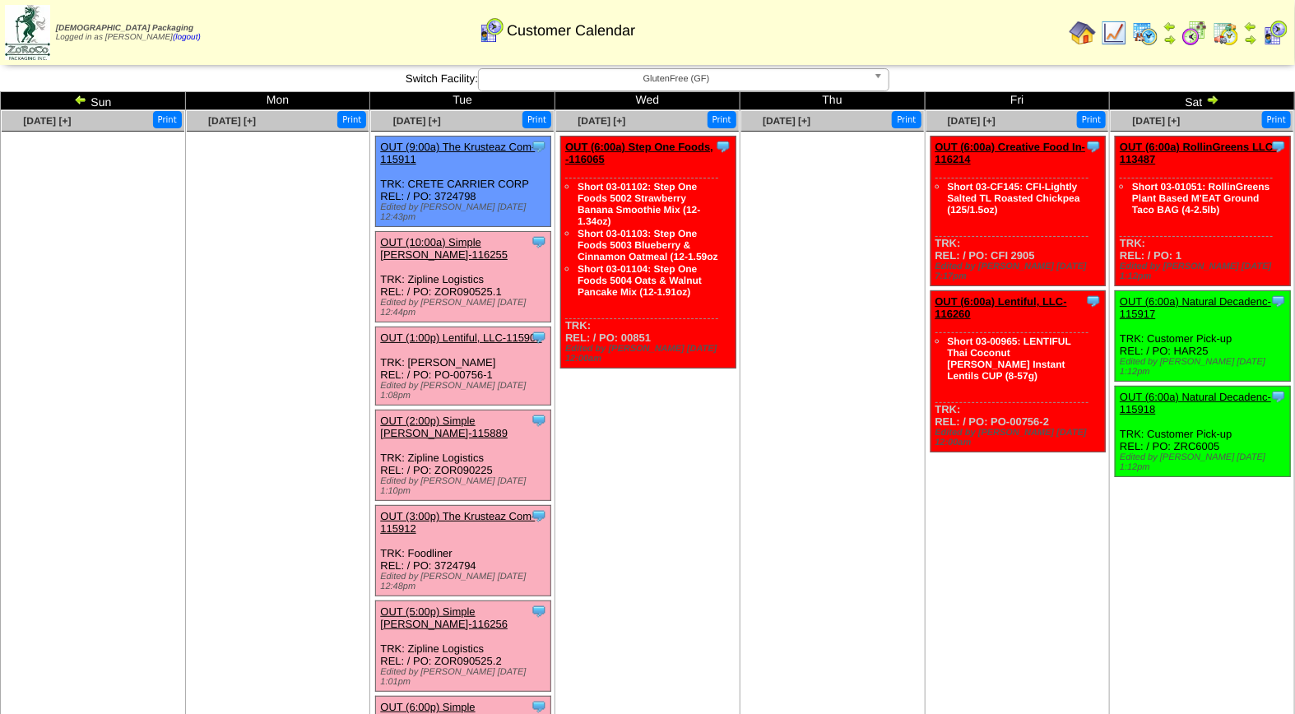
click at [484, 332] on link "OUT (1:00p) Lentiful, LLC-115903" at bounding box center [460, 338] width 161 height 12
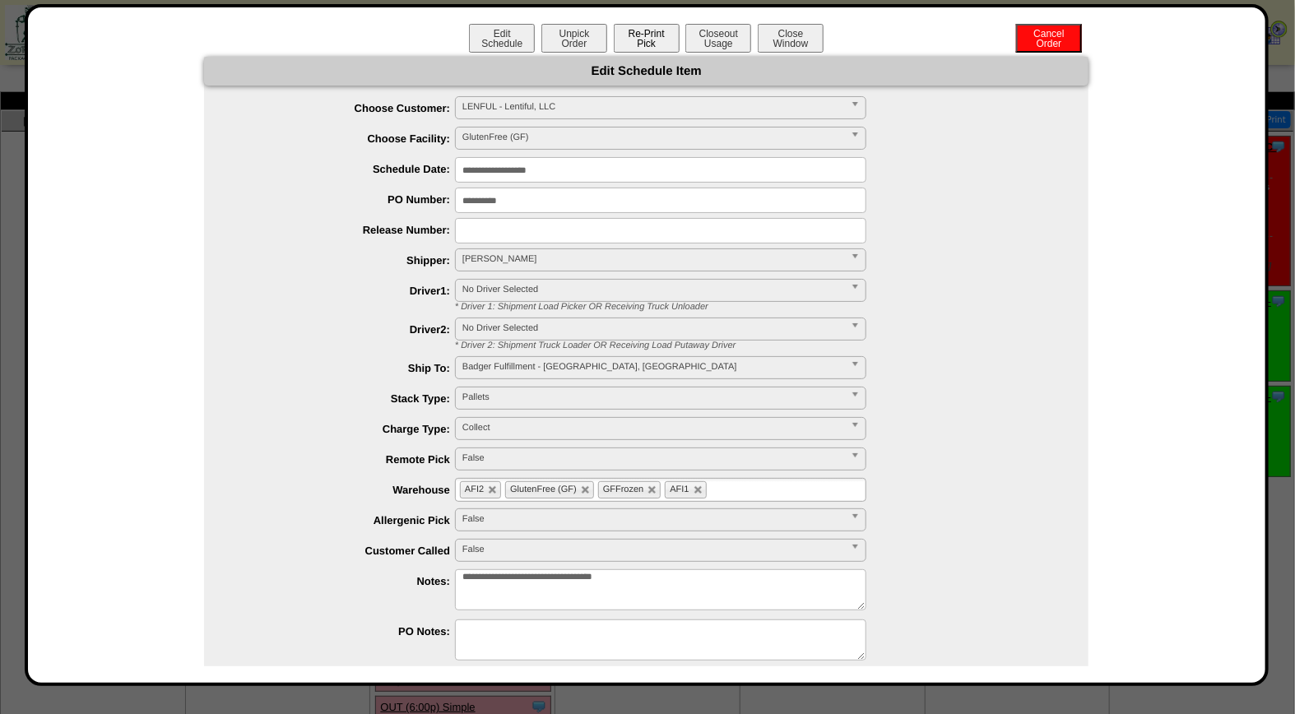
click at [635, 43] on button "Re-Print Pick" at bounding box center [647, 38] width 66 height 29
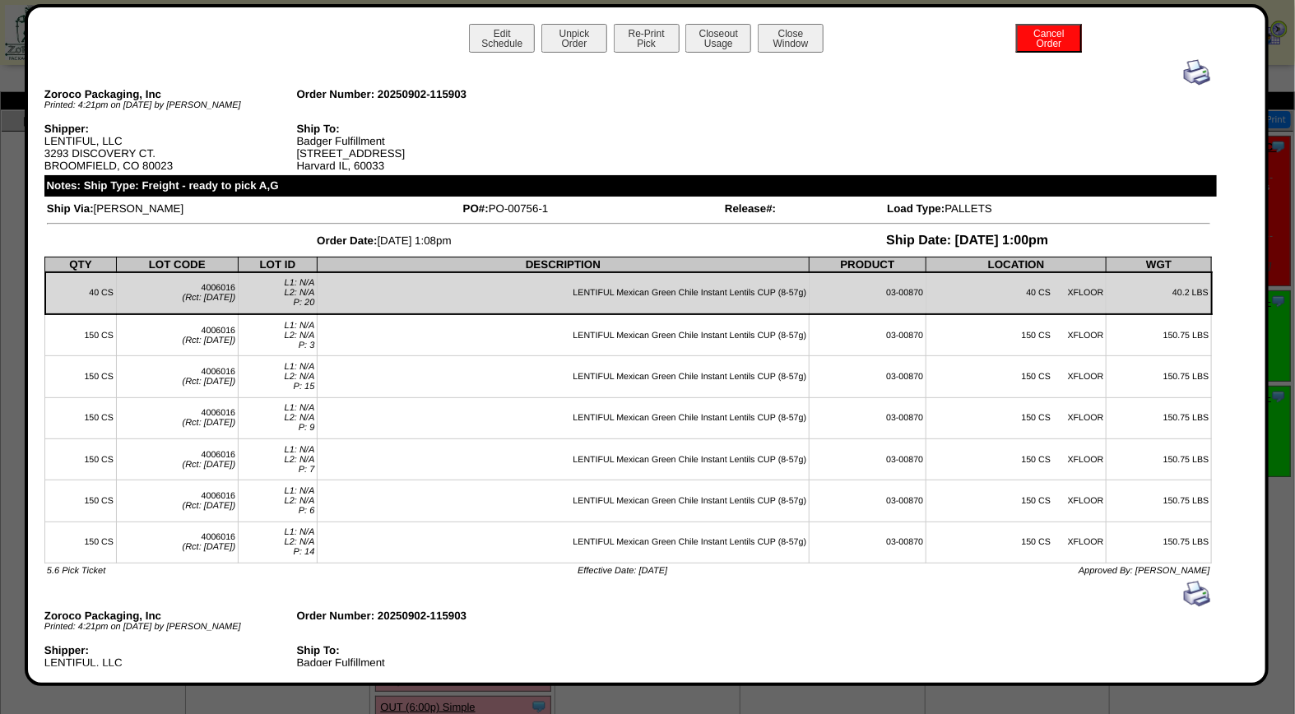
click at [1184, 75] on img at bounding box center [1197, 72] width 26 height 26
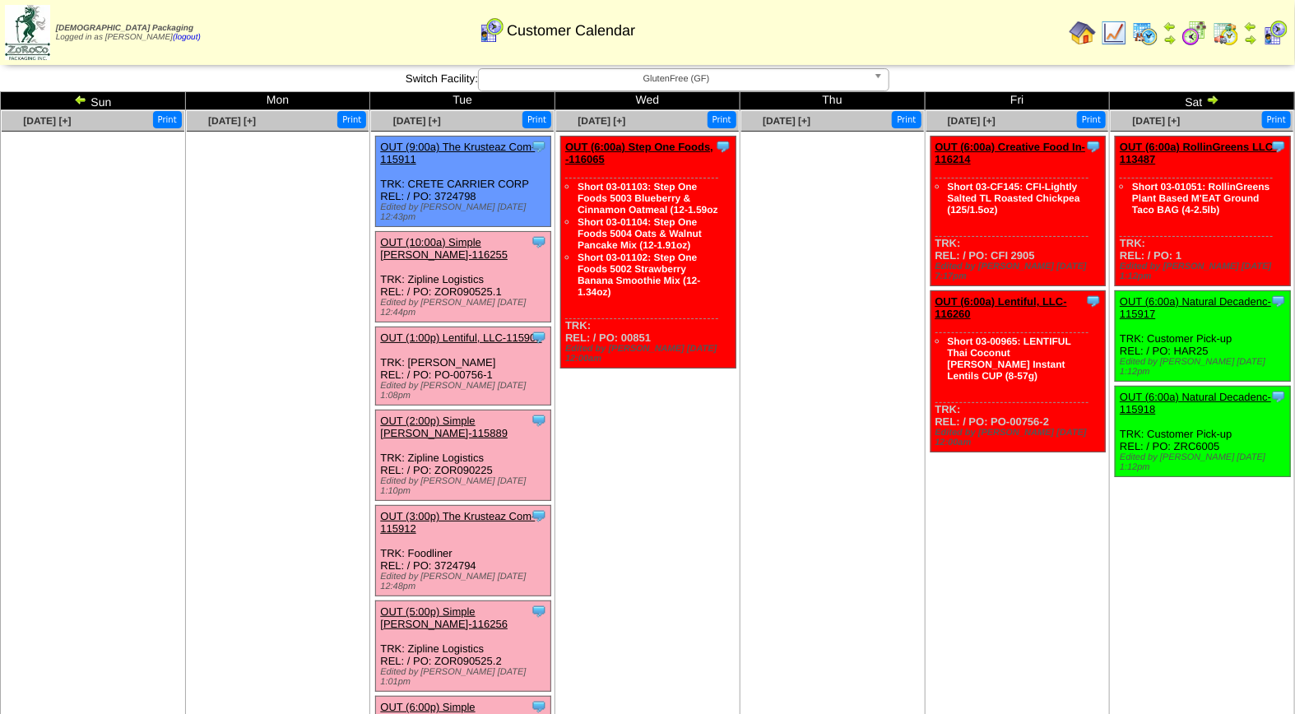
click at [474, 701] on link "OUT (6:00p) Simple [PERSON_NAME]-116257" at bounding box center [444, 713] width 128 height 25
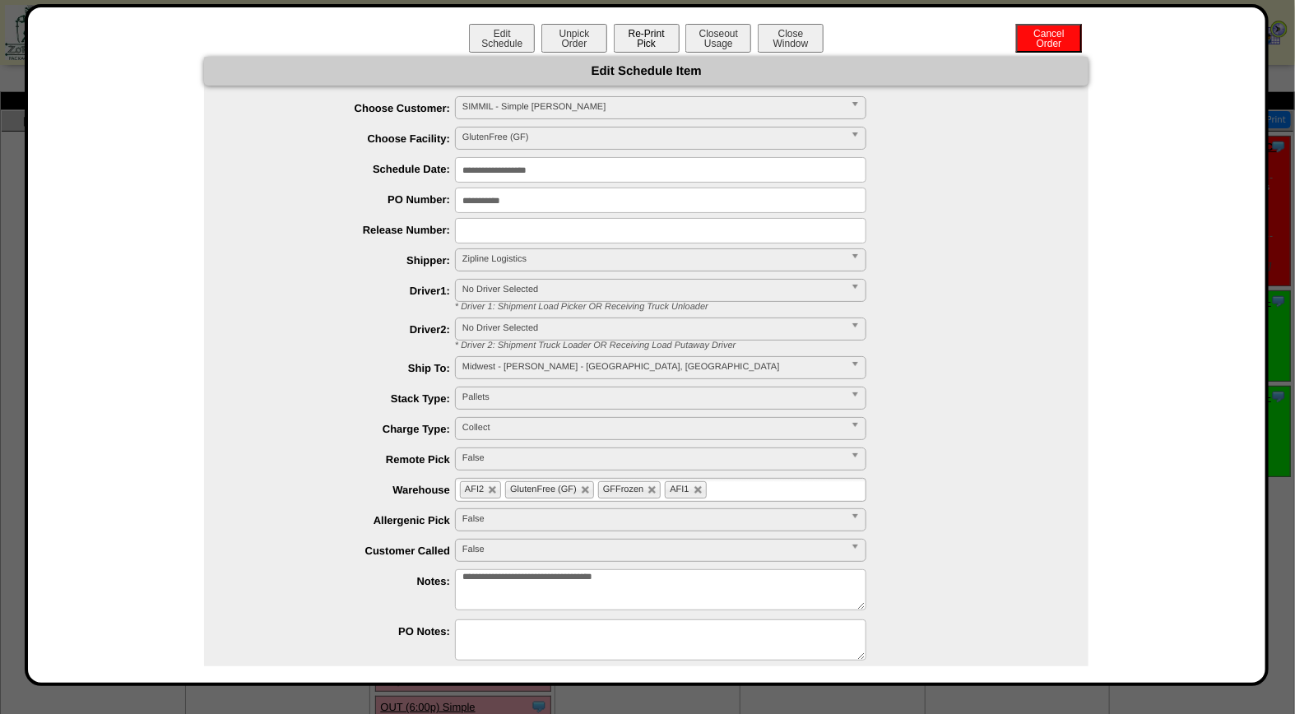
click at [642, 26] on button "Re-Print Pick" at bounding box center [647, 38] width 66 height 29
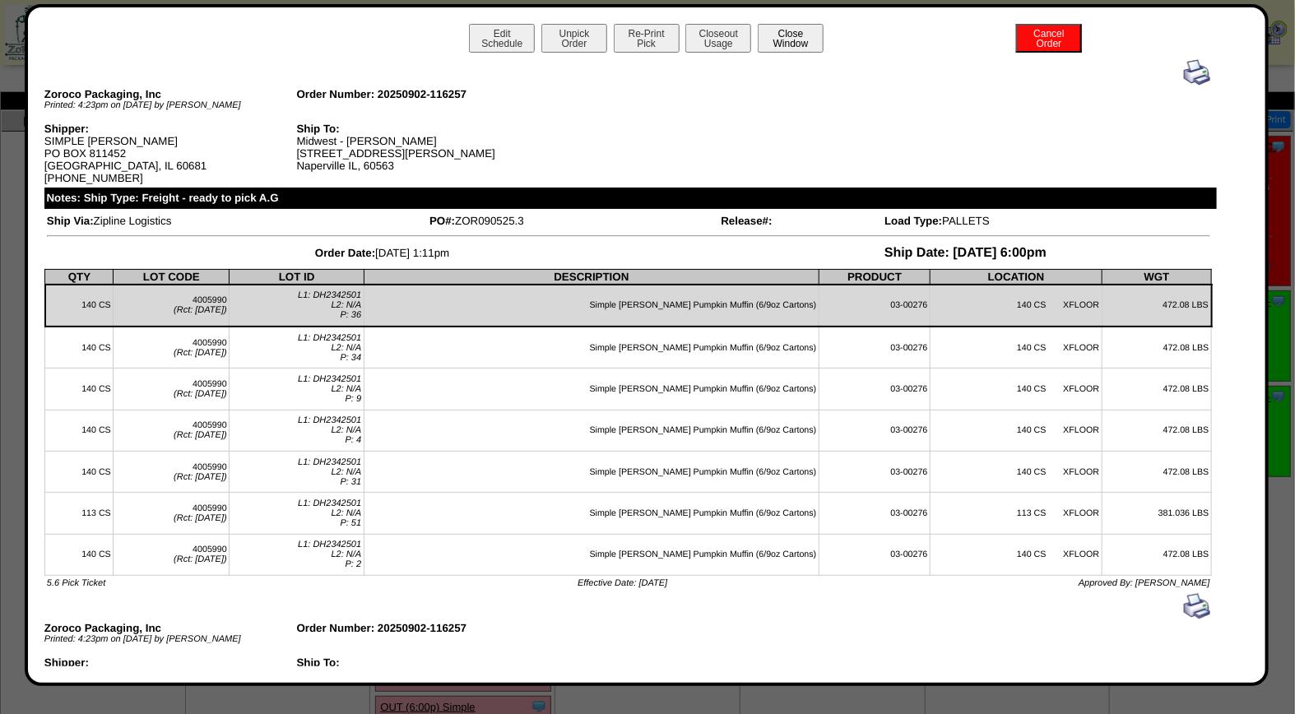
click at [783, 35] on button "Close Window" at bounding box center [791, 38] width 66 height 29
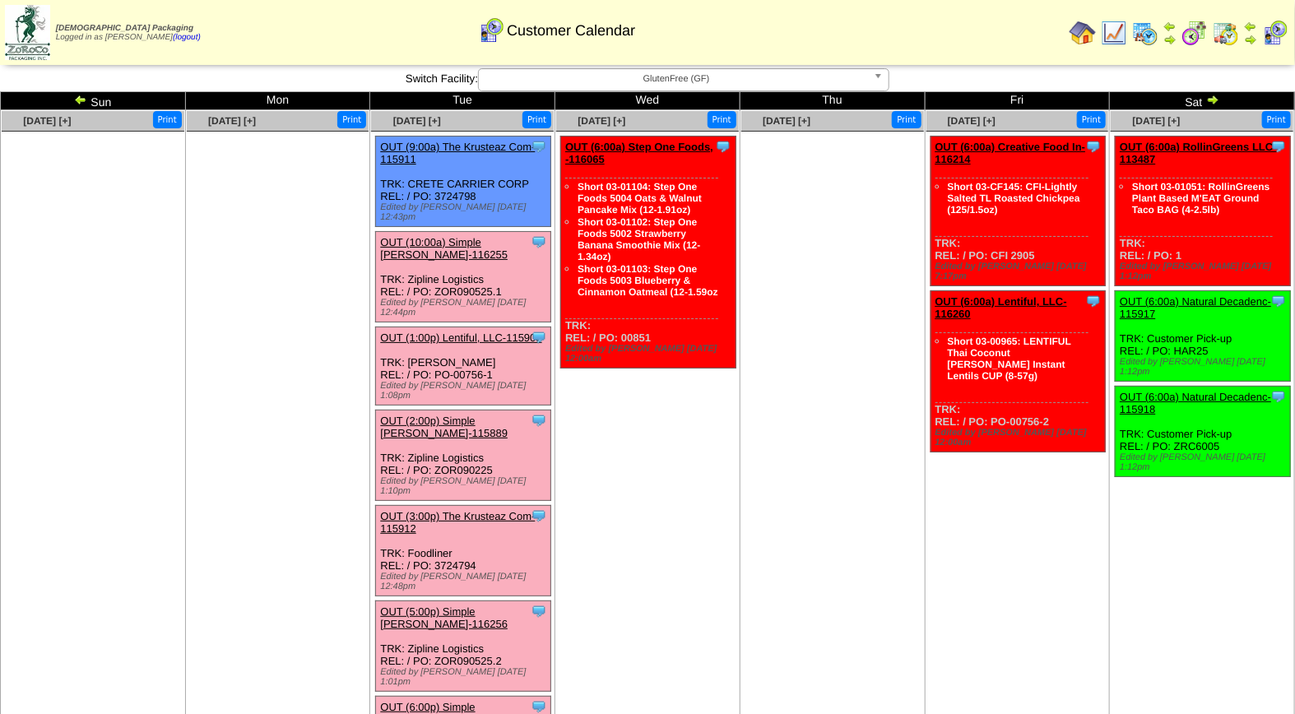
click at [448, 415] on link "OUT (2:00p) Simple [PERSON_NAME]-115889" at bounding box center [444, 427] width 128 height 25
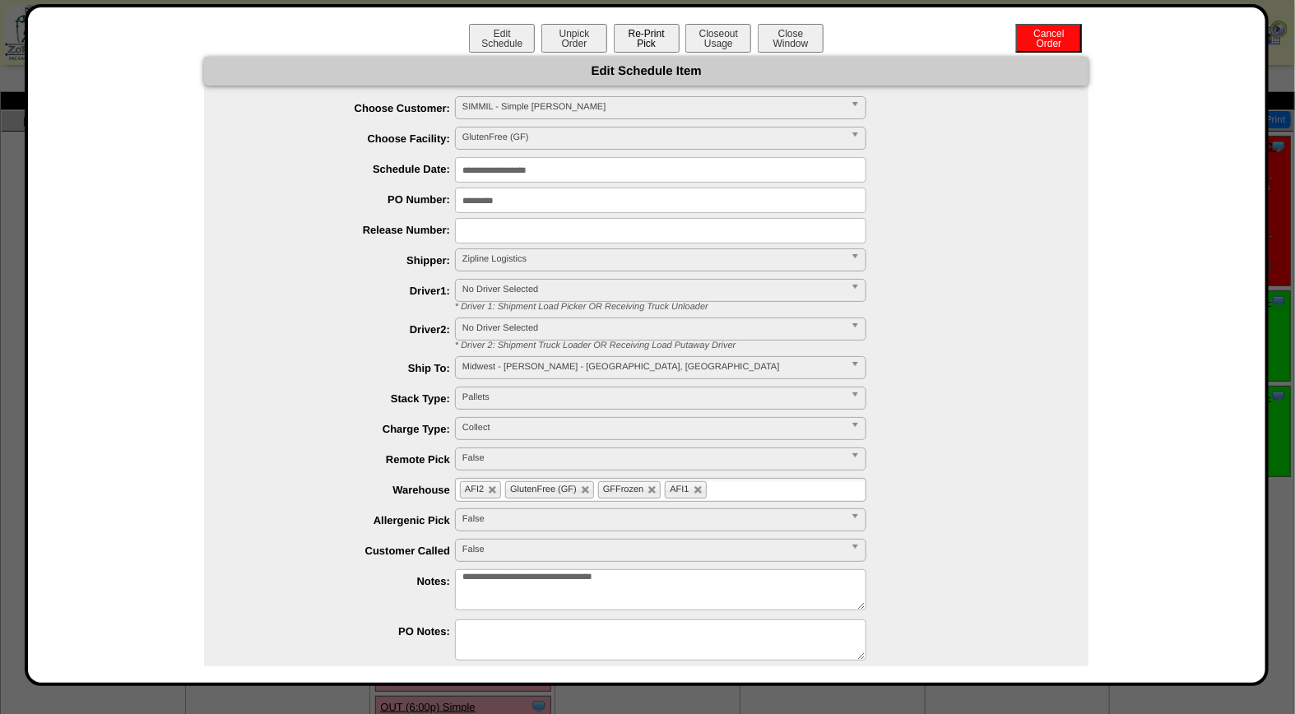
click at [647, 44] on button "Re-Print Pick" at bounding box center [647, 38] width 66 height 29
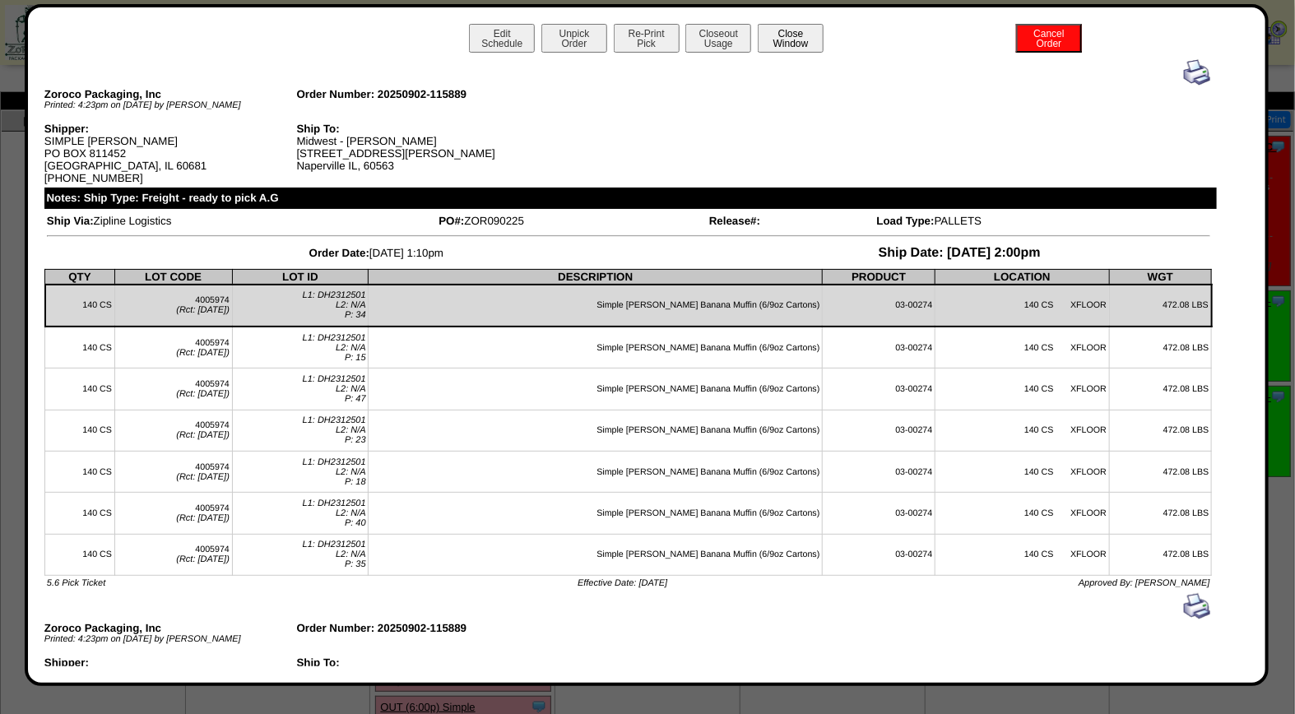
click at [801, 44] on button "Close Window" at bounding box center [791, 38] width 66 height 29
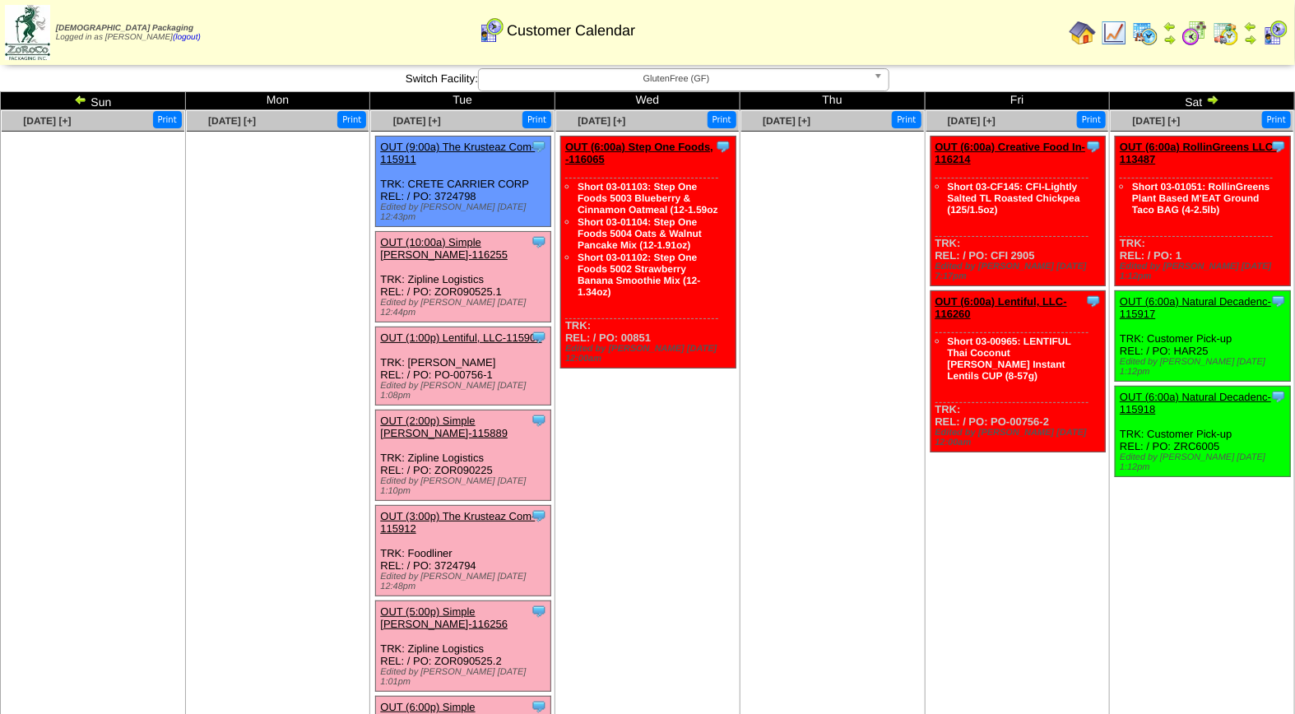
click at [425, 236] on link "OUT (10:00a) Simple [PERSON_NAME]-116255" at bounding box center [444, 248] width 128 height 25
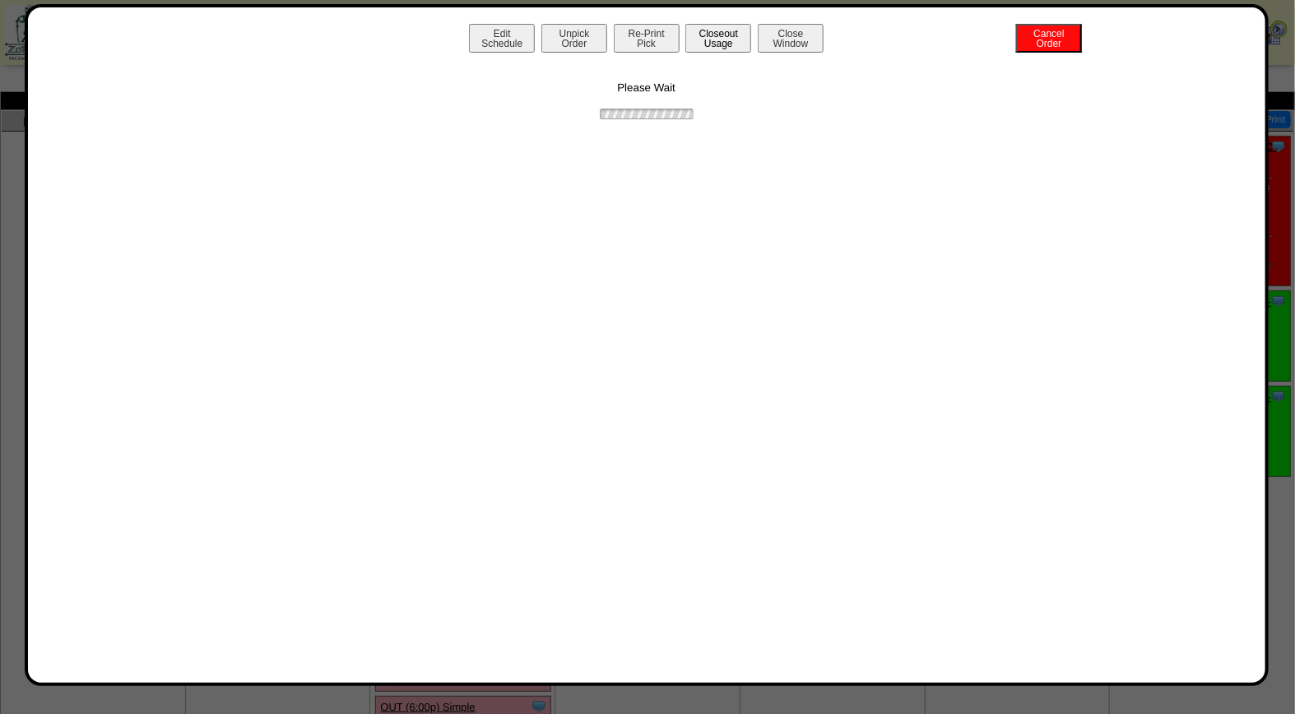
click at [714, 45] on button "Closeout Usage" at bounding box center [718, 38] width 66 height 29
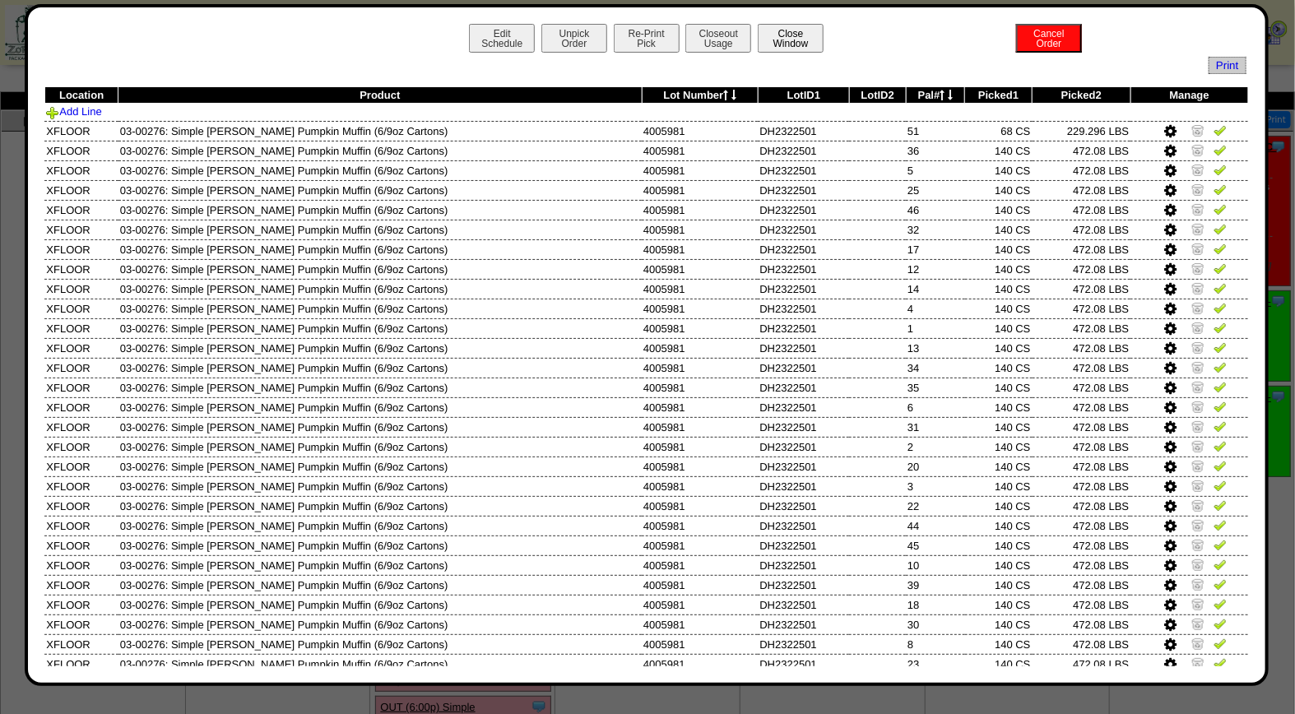
click at [783, 42] on button "Close Window" at bounding box center [791, 38] width 66 height 29
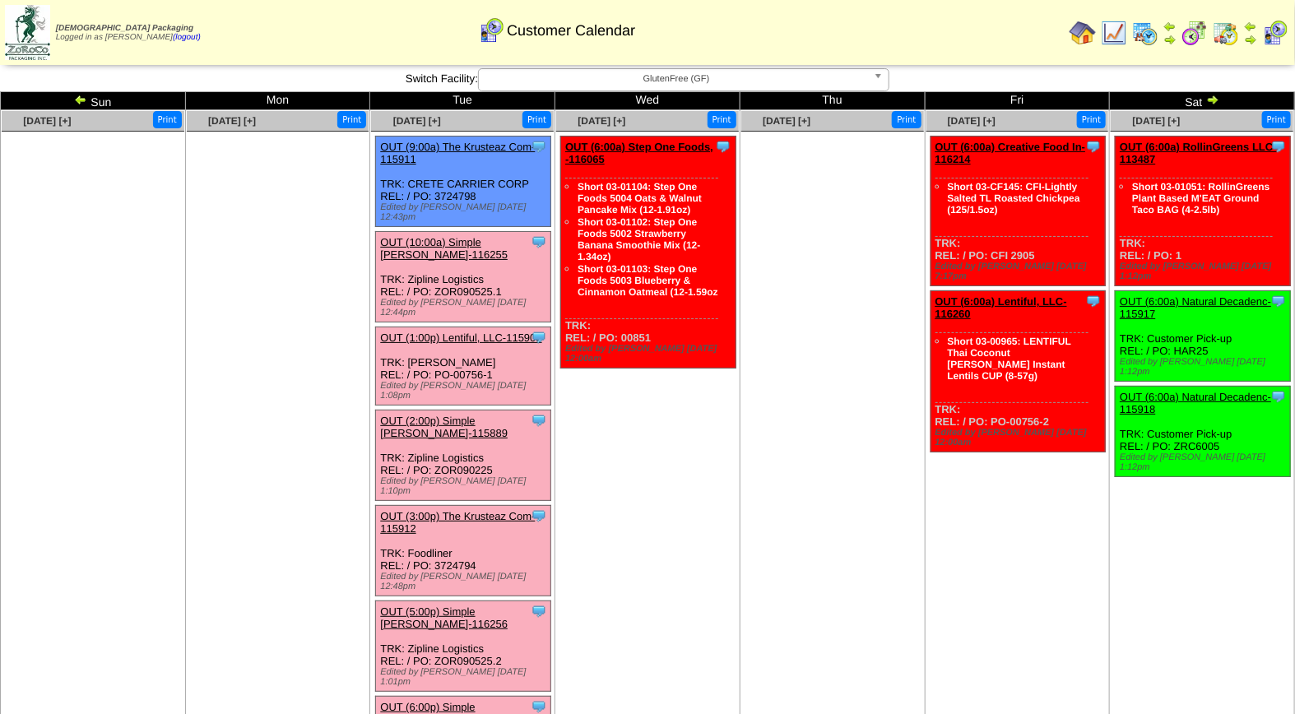
click at [442, 232] on div "Clone Item OUT (10:00a) Simple Mills-116255 Simple Mills ScheduleID: 116255 616…" at bounding box center [463, 277] width 175 height 90
click at [458, 236] on link "OUT (10:00a) Simple [PERSON_NAME]-116255" at bounding box center [444, 248] width 128 height 25
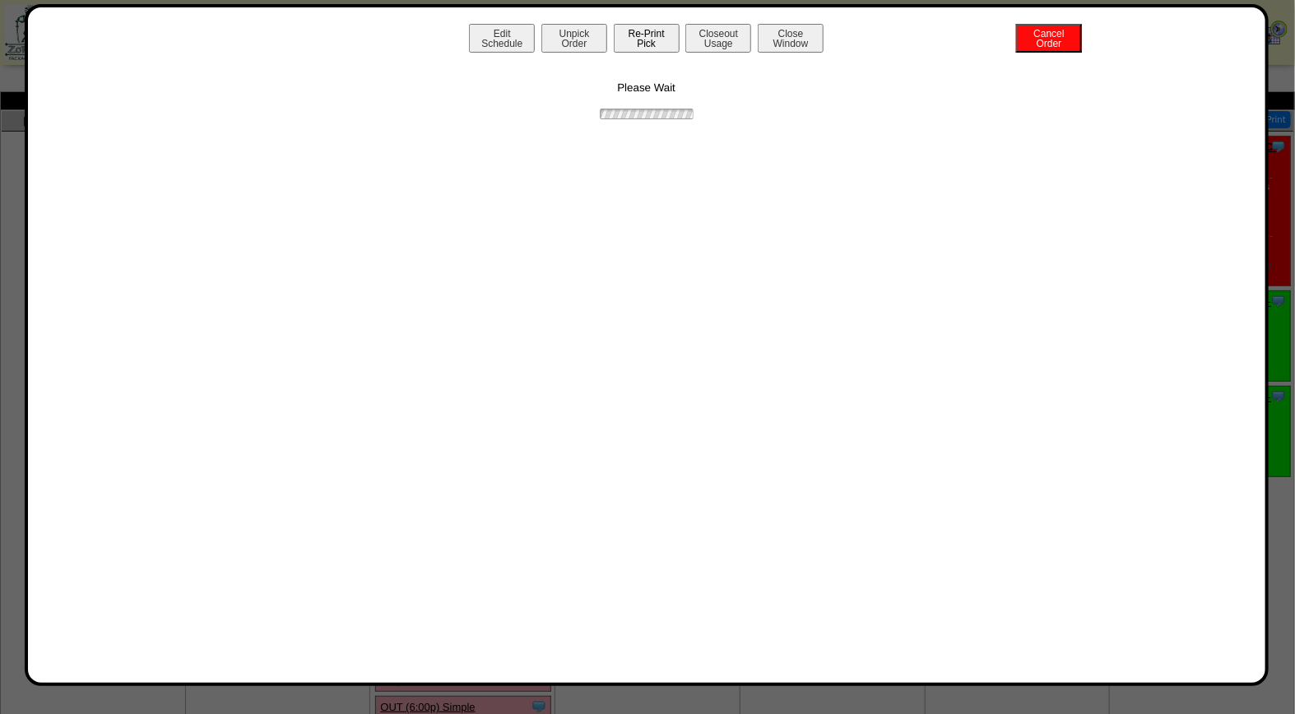
click at [632, 37] on button "Re-Print Pick" at bounding box center [647, 38] width 66 height 29
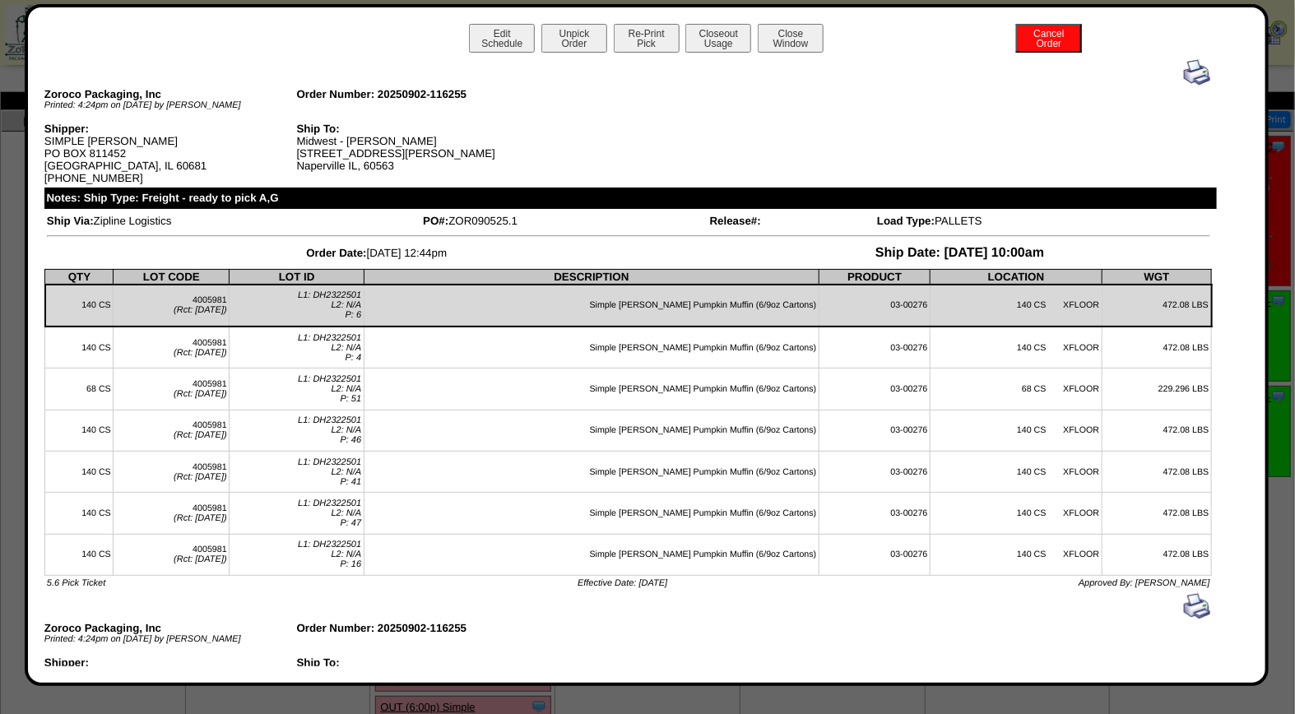
click at [1189, 77] on img at bounding box center [1197, 72] width 26 height 26
